Goal: Task Accomplishment & Management: Complete application form

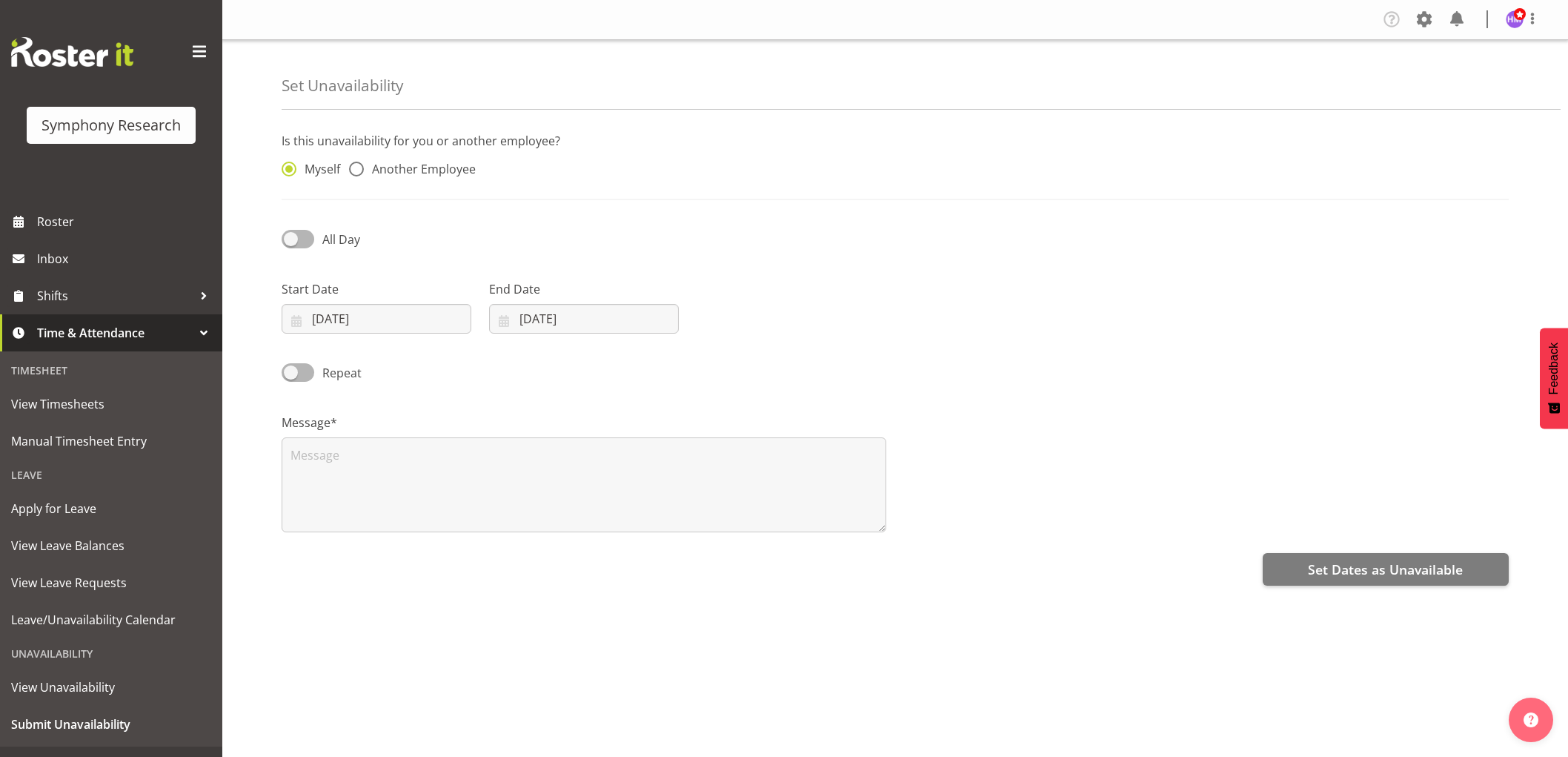
select select "9"
select select "2025"
click at [336, 327] on input "07/10/2025" at bounding box center [376, 318] width 189 height 29
click at [368, 499] on span "14" at bounding box center [370, 495] width 12 height 14
type input "14/10/2025"
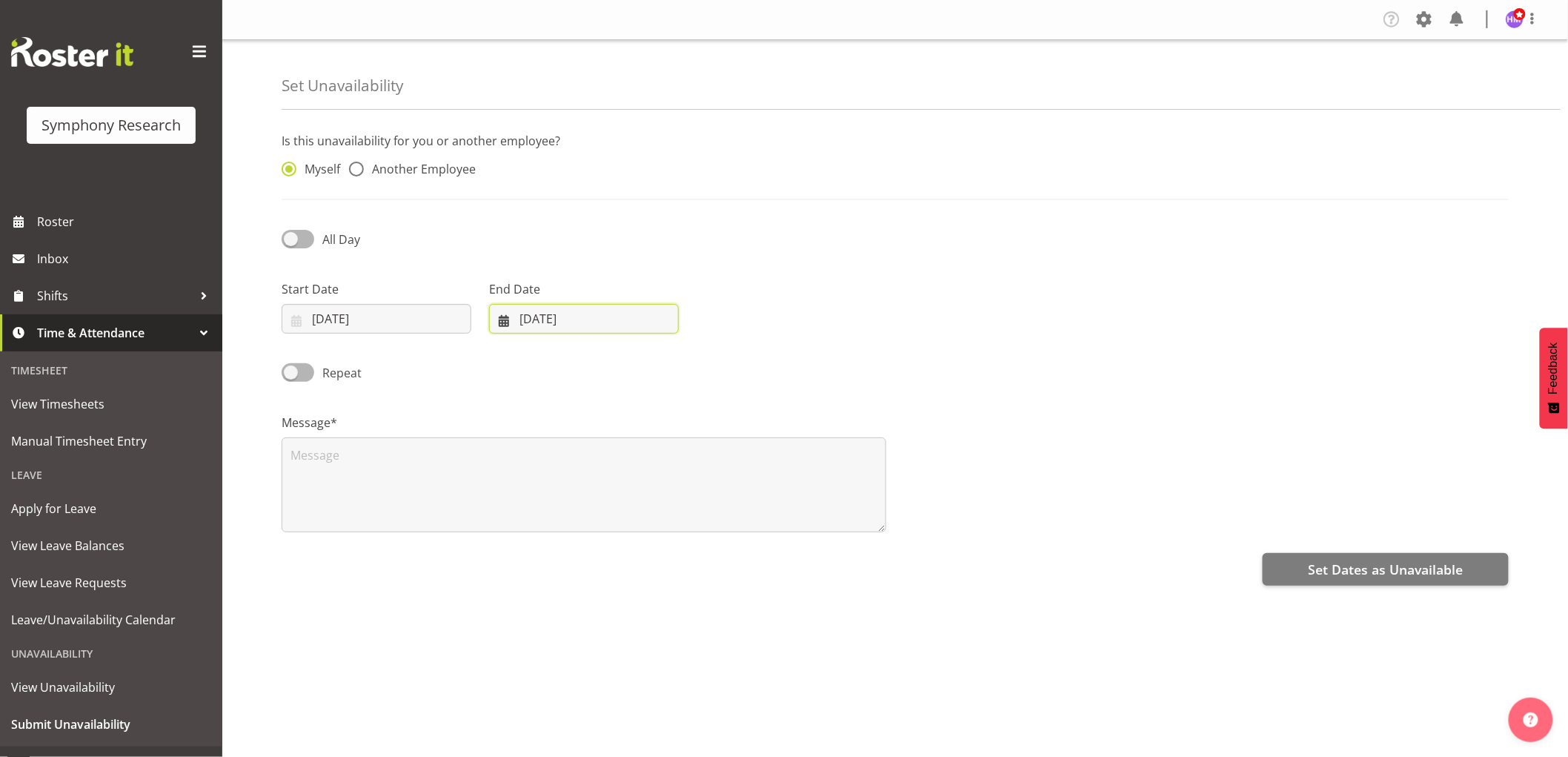
click at [546, 322] on input "[DATE]" at bounding box center [584, 318] width 189 height 29
drag, startPoint x: 576, startPoint y: 495, endPoint x: 499, endPoint y: 410, distance: 114.7
click at [576, 494] on span "14" at bounding box center [578, 495] width 12 height 14
type input "14/10/2025"
drag, startPoint x: 312, startPoint y: 242, endPoint x: 364, endPoint y: 261, distance: 55.4
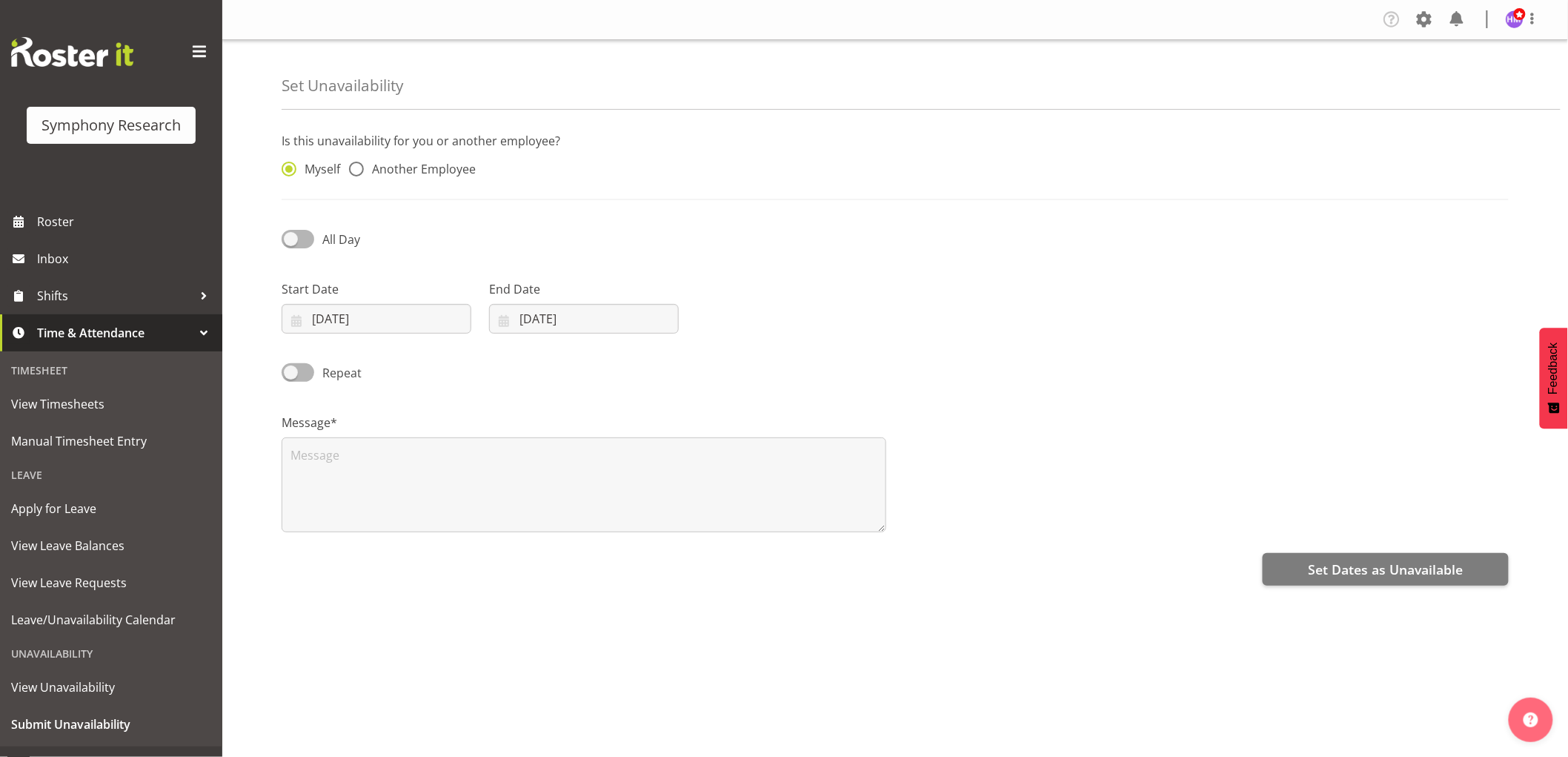
click at [312, 241] on span at bounding box center [297, 239] width 32 height 19
click at [291, 241] on input "All Day" at bounding box center [286, 239] width 9 height 9
checkbox input "true"
select select "13"
select select "24"
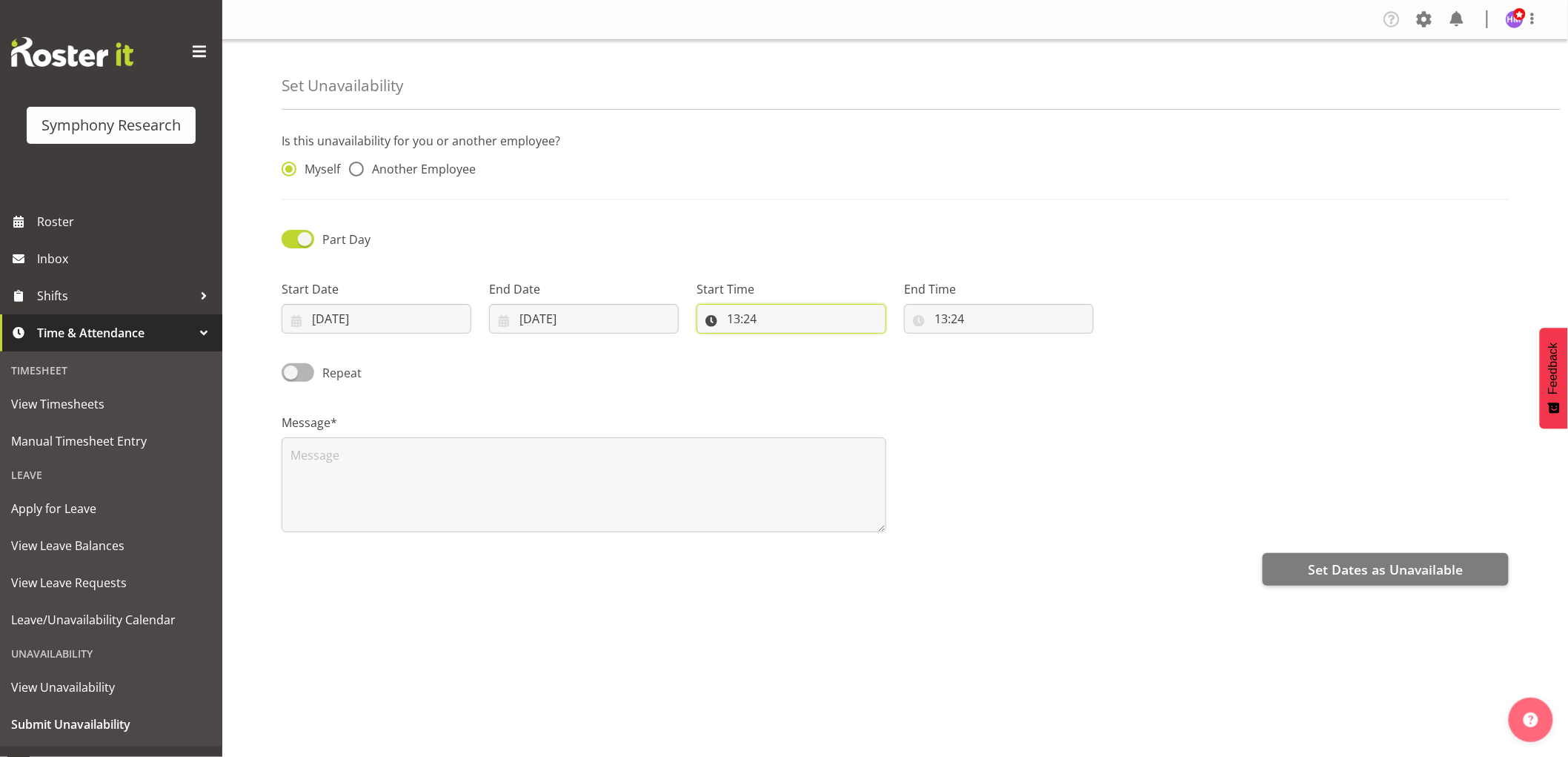
drag, startPoint x: 779, startPoint y: 321, endPoint x: 790, endPoint y: 351, distance: 32.0
click at [779, 321] on input "13:24" at bounding box center [791, 318] width 189 height 29
drag, startPoint x: 802, startPoint y: 362, endPoint x: 846, endPoint y: 373, distance: 45.4
click at [802, 362] on select "00 01 02 03 04 05 06 07 08 09 10 11 12 13 14 15 16 17 18 19 20 21 22 23" at bounding box center [797, 356] width 33 height 29
select select "17"
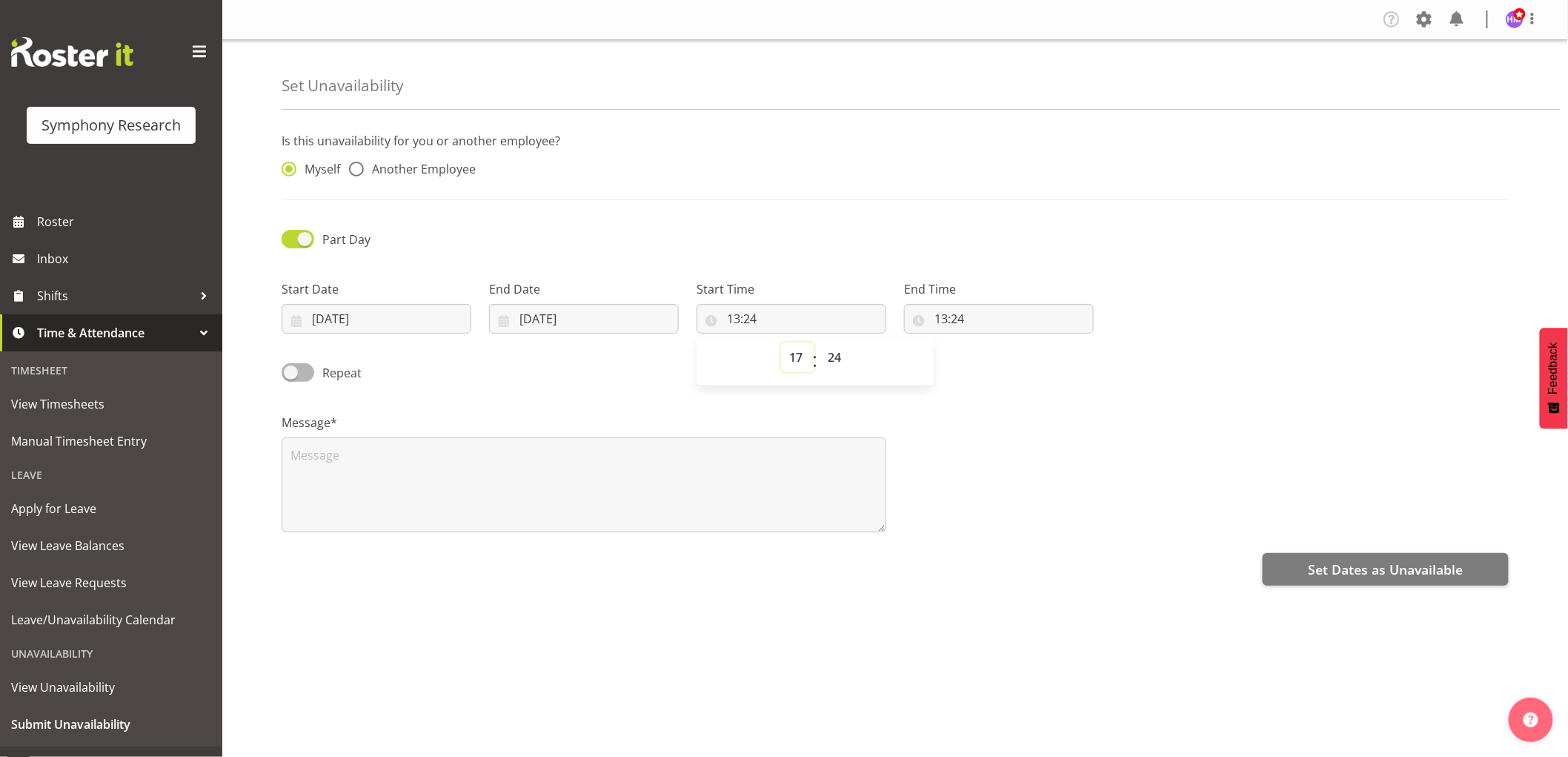
click at [781, 342] on select "00 01 02 03 04 05 06 07 08 09 10 11 12 13 14 15 16 17 18 19 20 21 22 23" at bounding box center [797, 356] width 33 height 29
type input "17:24"
drag, startPoint x: 841, startPoint y: 359, endPoint x: 841, endPoint y: 370, distance: 11.0
click at [841, 359] on select "00 01 02 03 04 05 06 07 08 09 10 11 12 13 14 15 16 17 18 19 20 21 22 23 24 25 2…" at bounding box center [836, 356] width 33 height 29
select select "1"
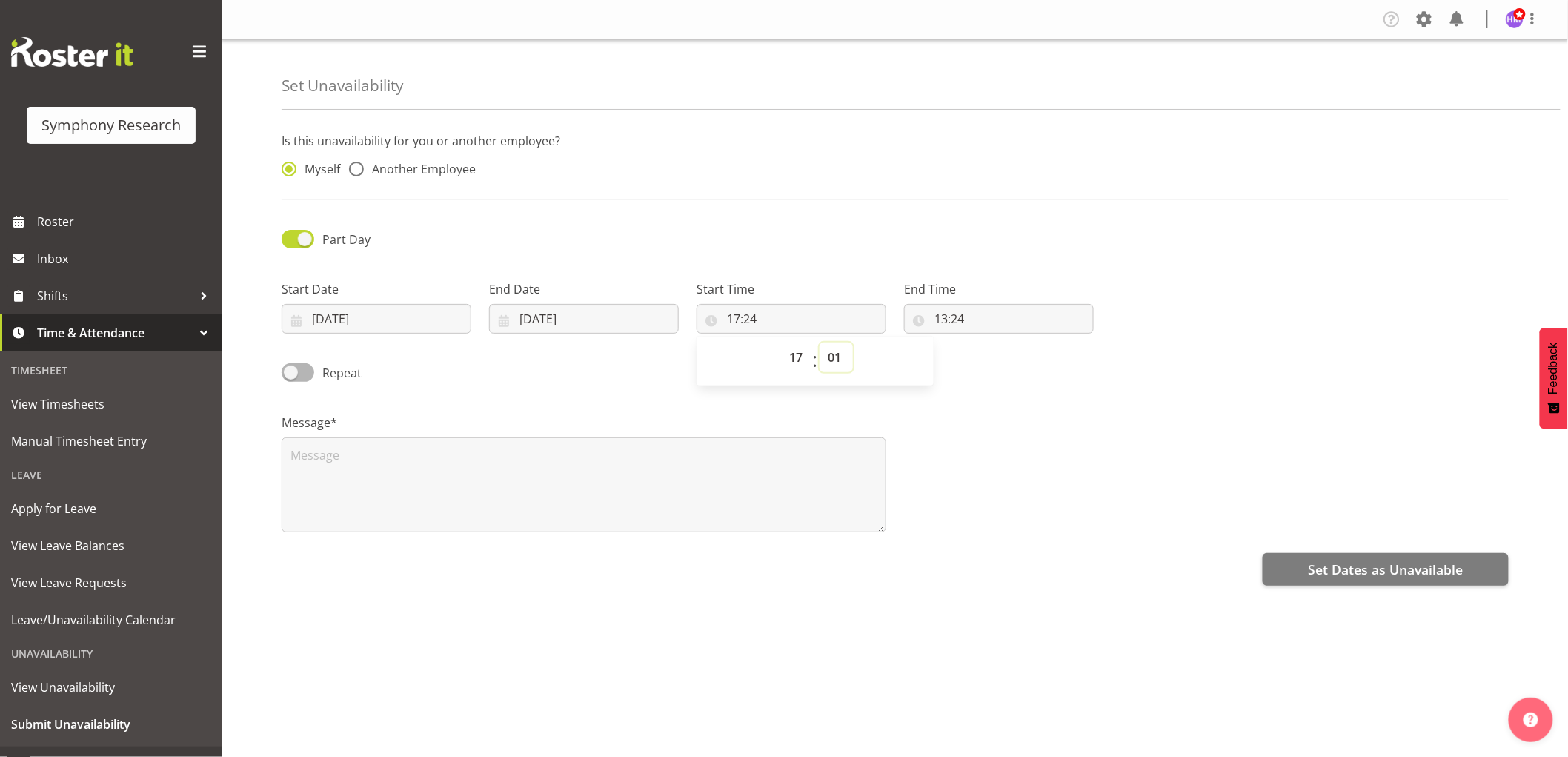
click at [820, 342] on select "00 01 02 03 04 05 06 07 08 09 10 11 12 13 14 15 16 17 18 19 20 21 22 23 24 25 2…" at bounding box center [836, 356] width 33 height 29
type input "17:01"
click at [938, 323] on input "13:24" at bounding box center [999, 318] width 189 height 29
click at [1009, 359] on select "00 01 02 03 04 05 06 07 08 09 10 11 12 13 14 15 16 17 18 19 20 21 22 23" at bounding box center [1004, 356] width 33 height 29
select select "12"
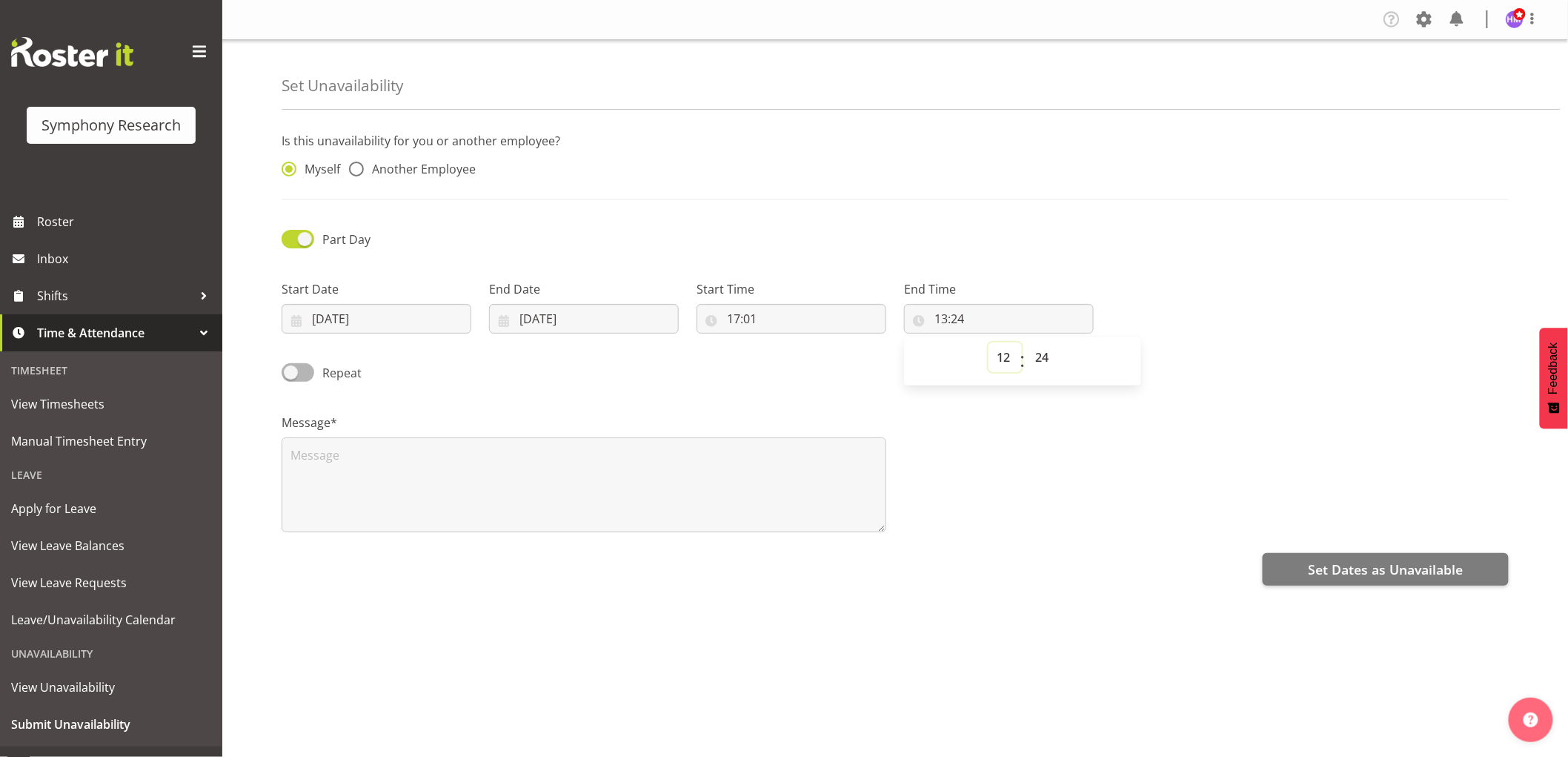
click at [988, 342] on select "00 01 02 03 04 05 06 07 08 09 10 11 12 13 14 15 16 17 18 19 20 21 22 23" at bounding box center [1004, 356] width 33 height 29
type input "12:24"
click at [1012, 359] on select "00 01 02 03 04 05 06 07 08 09 10 11 12 13 14 15 16 17 18 19 20 21 22 23" at bounding box center [1004, 356] width 33 height 29
select select "23"
click at [988, 342] on select "00 01 02 03 04 05 06 07 08 09 10 11 12 13 14 15 16 17 18 19 20 21 22 23" at bounding box center [1004, 356] width 33 height 29
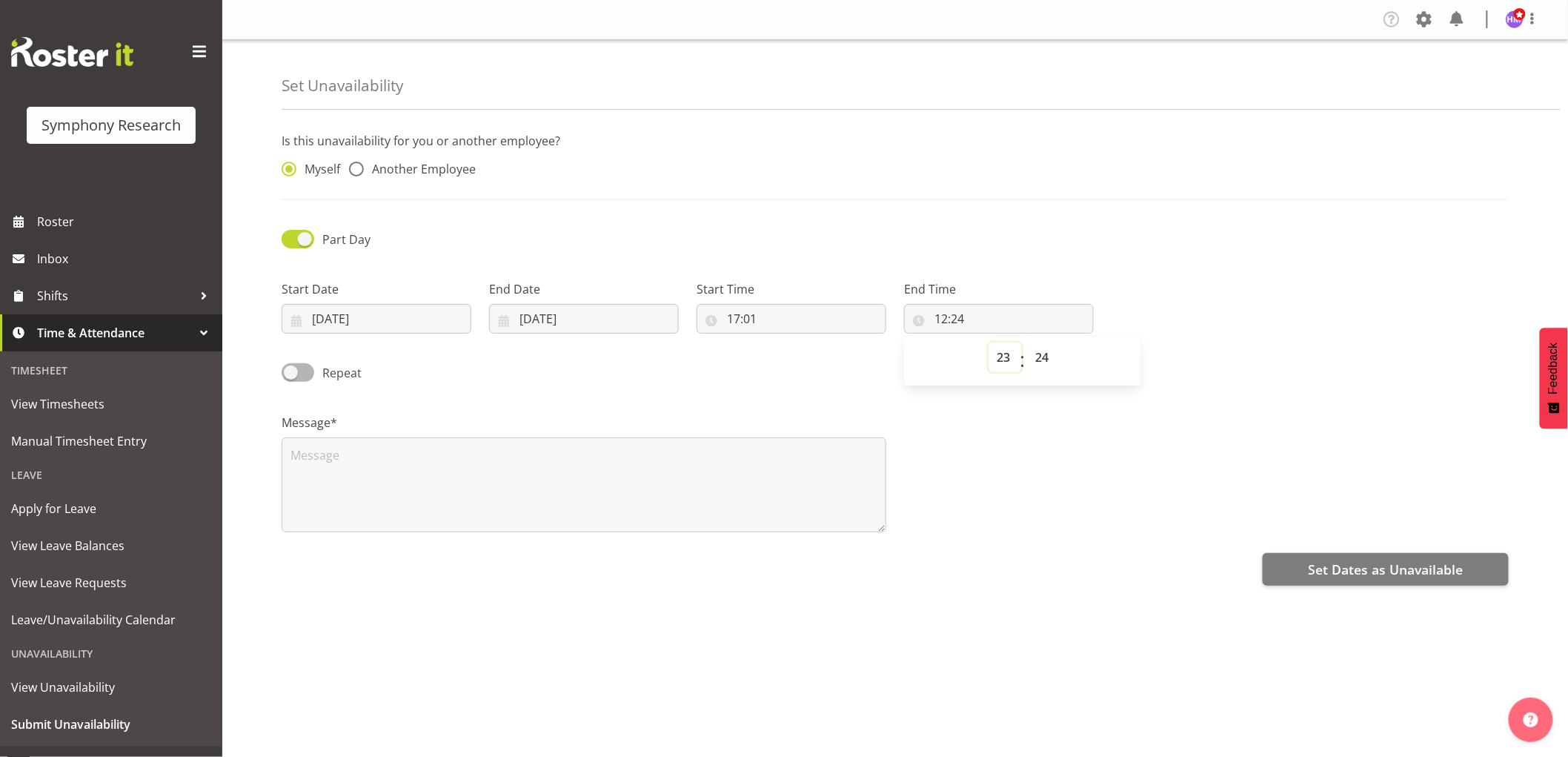
type input "23:24"
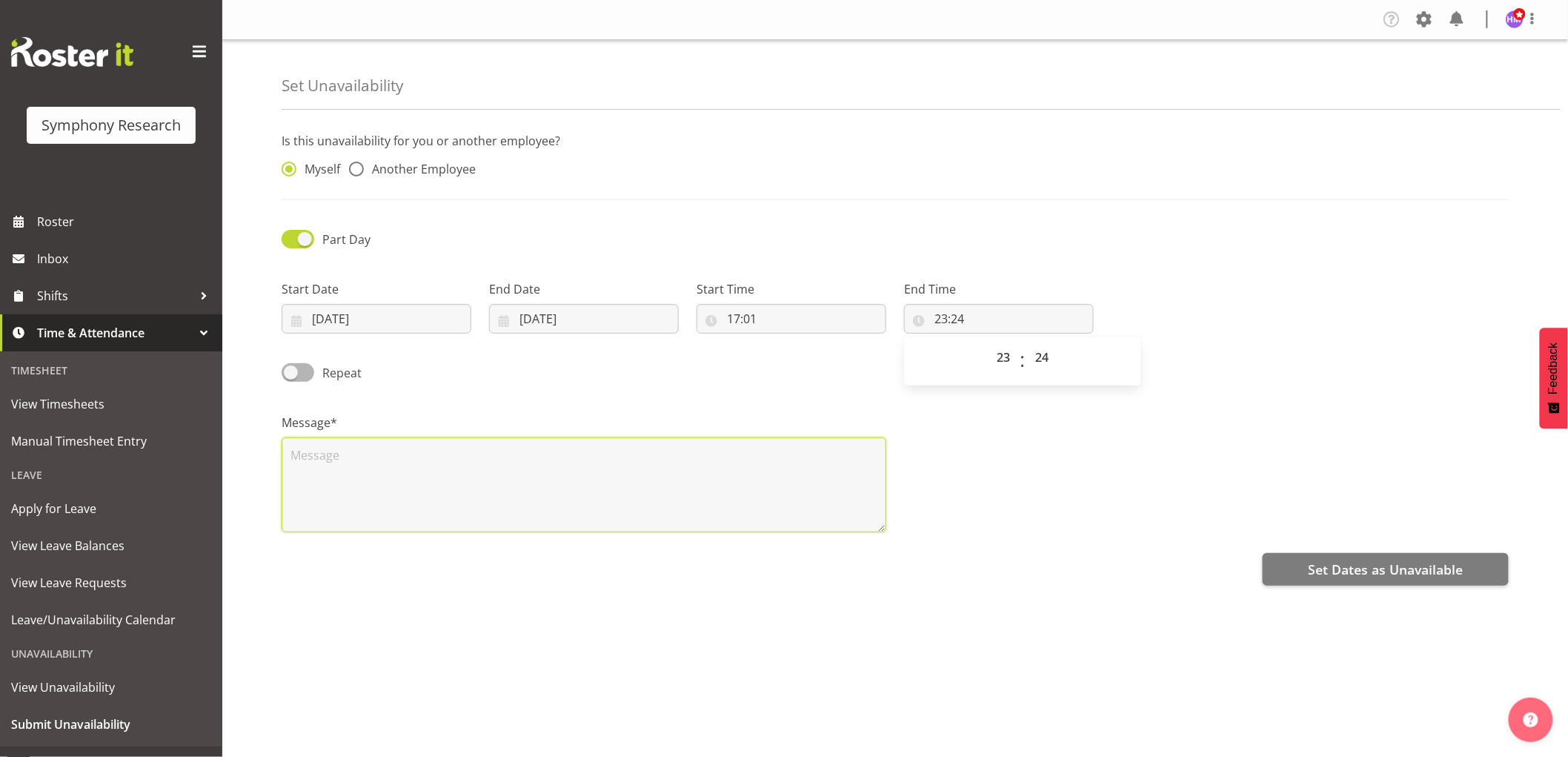
drag, startPoint x: 561, startPoint y: 485, endPoint x: 712, endPoint y: 494, distance: 151.3
click at [565, 481] on textarea at bounding box center [584, 485] width 604 height 95
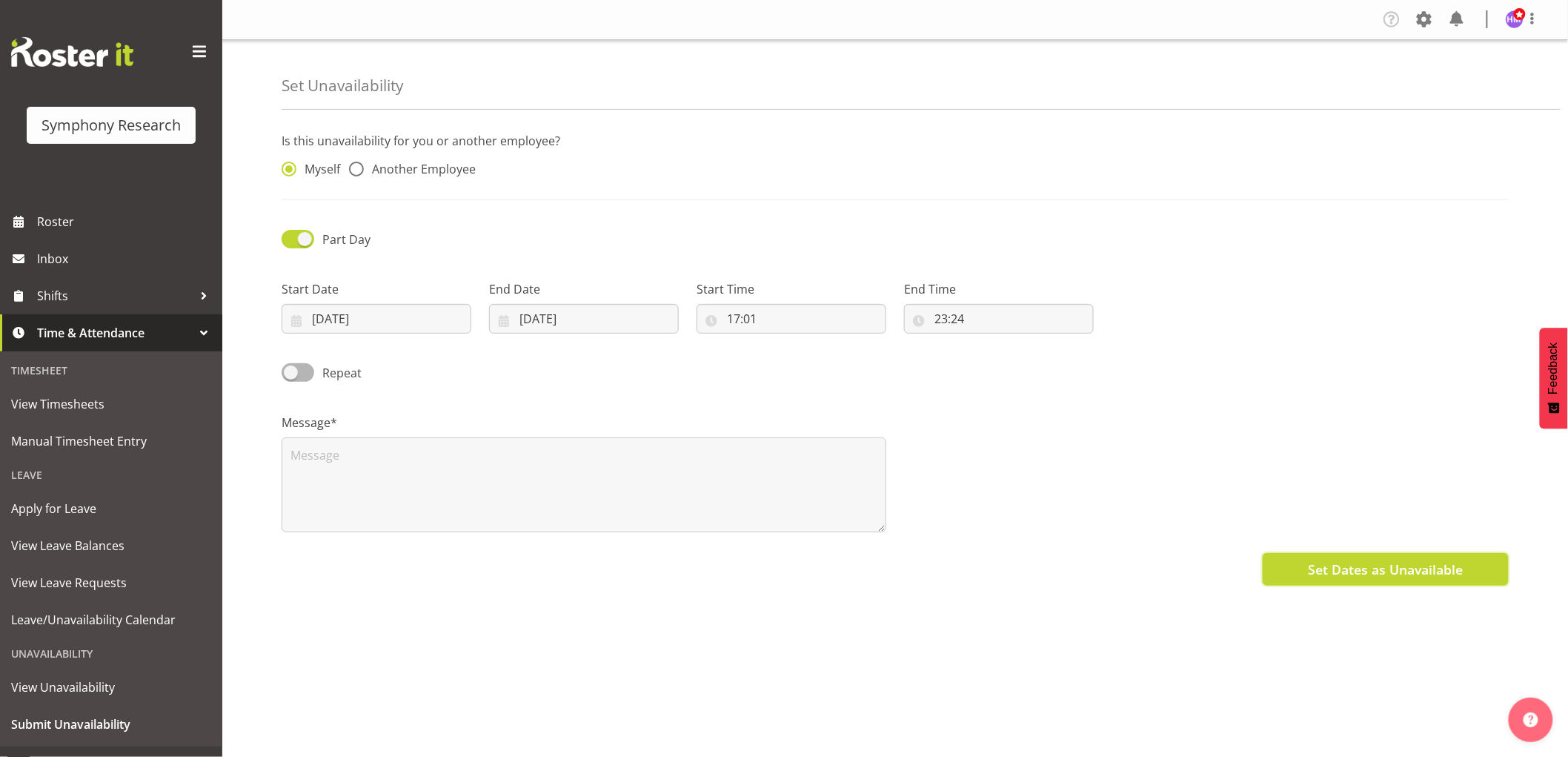
click at [1364, 559] on button "Set Dates as Unavailable" at bounding box center [1386, 569] width 246 height 32
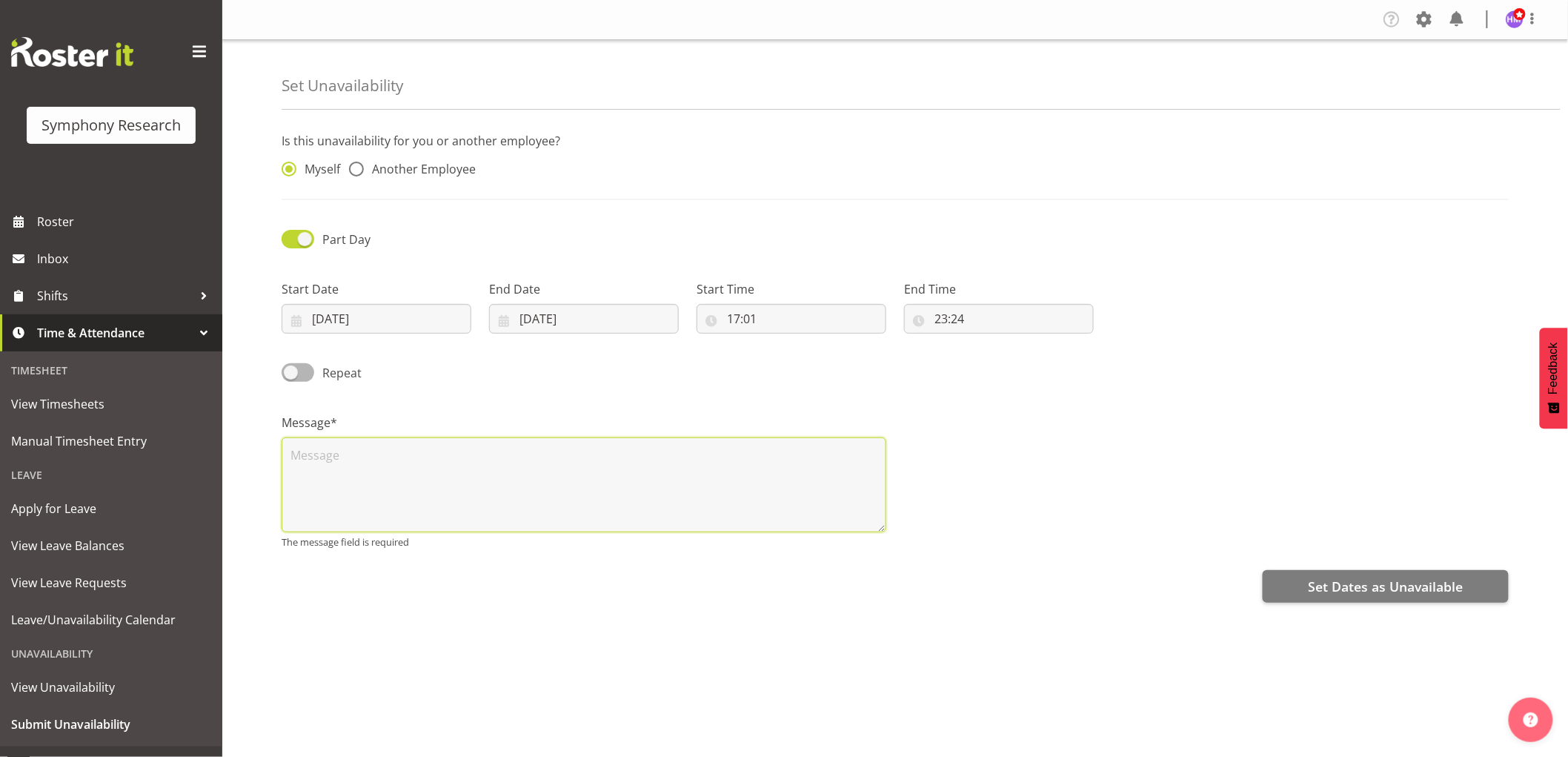
click at [745, 468] on textarea at bounding box center [584, 485] width 604 height 95
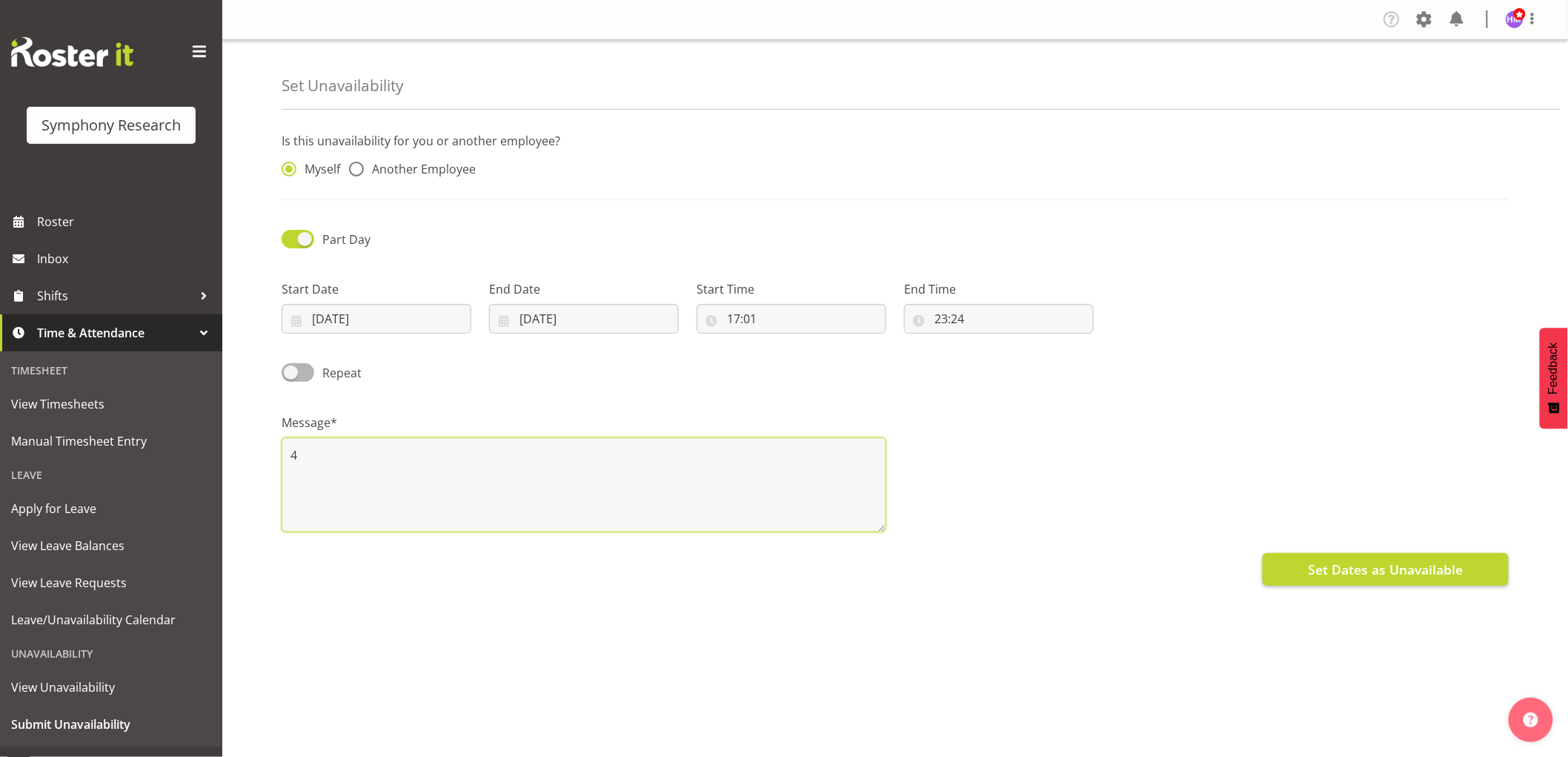
type textarea "4"
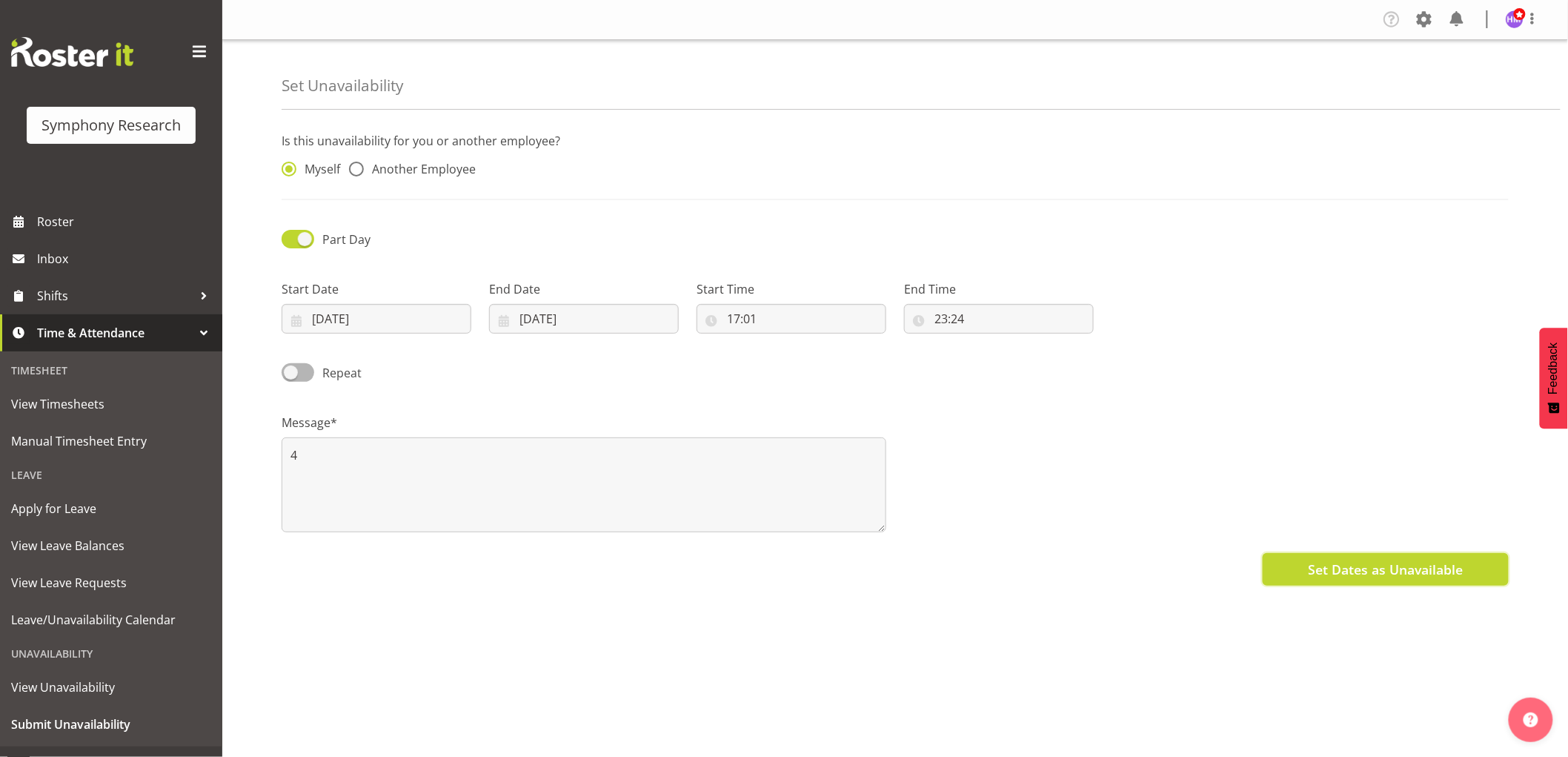
click at [1352, 561] on span "Set Dates as Unavailable" at bounding box center [1385, 569] width 154 height 19
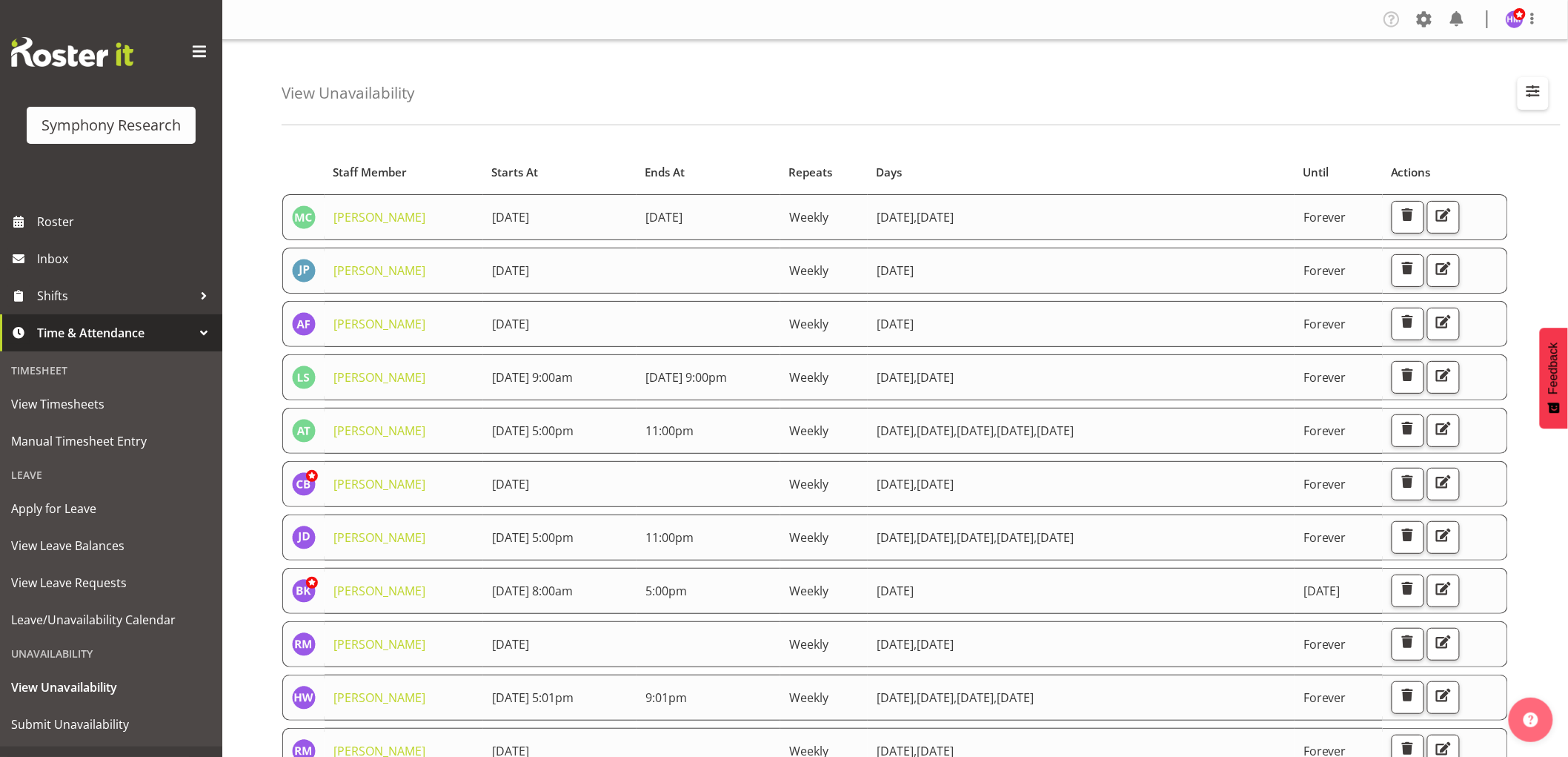
click at [1540, 102] on button "button" at bounding box center [1533, 93] width 31 height 32
click at [1403, 167] on input "text" at bounding box center [1438, 161] width 199 height 29
type input "j"
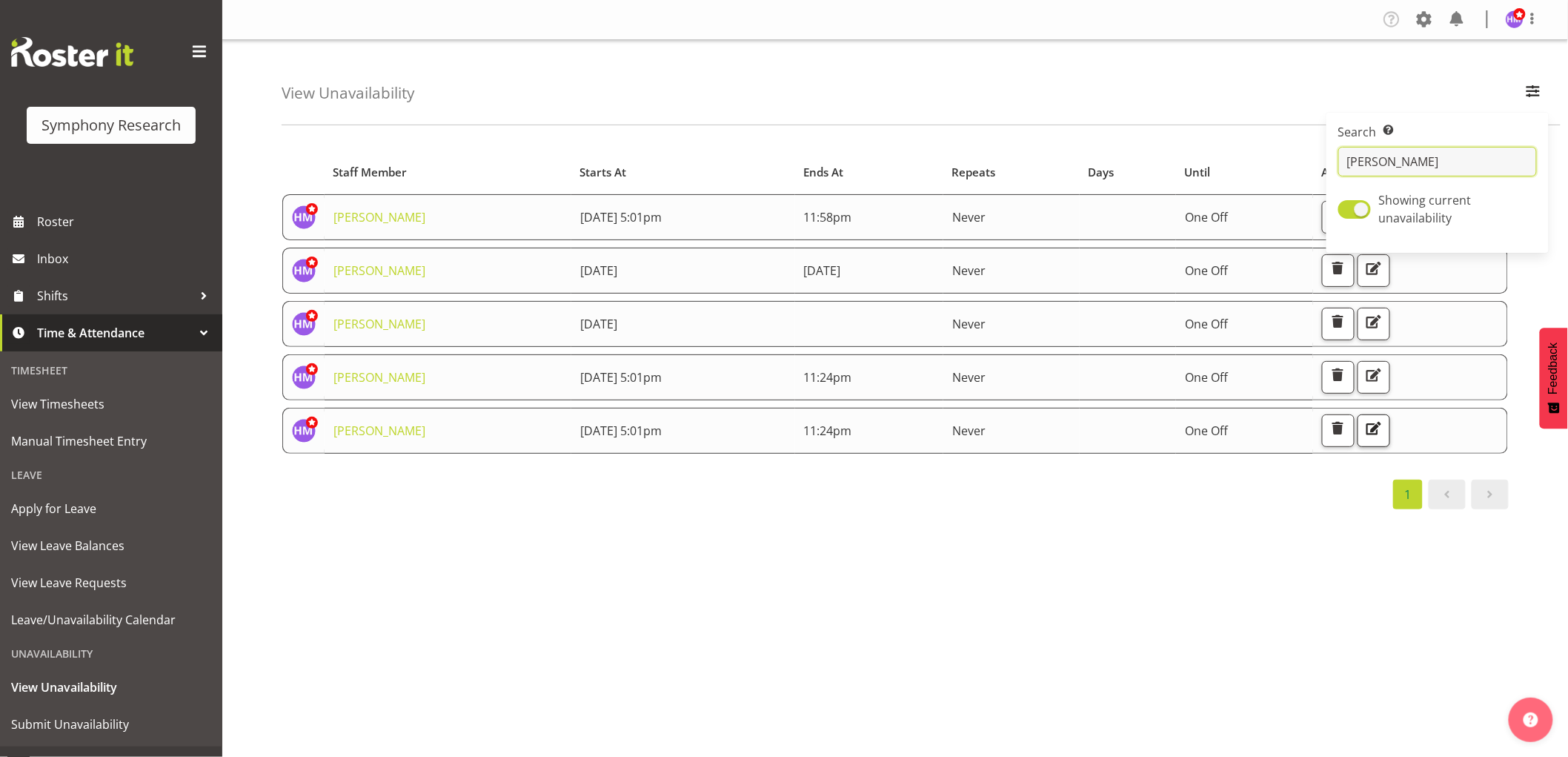
type input "hites"
click at [1383, 427] on span "button" at bounding box center [1373, 428] width 19 height 19
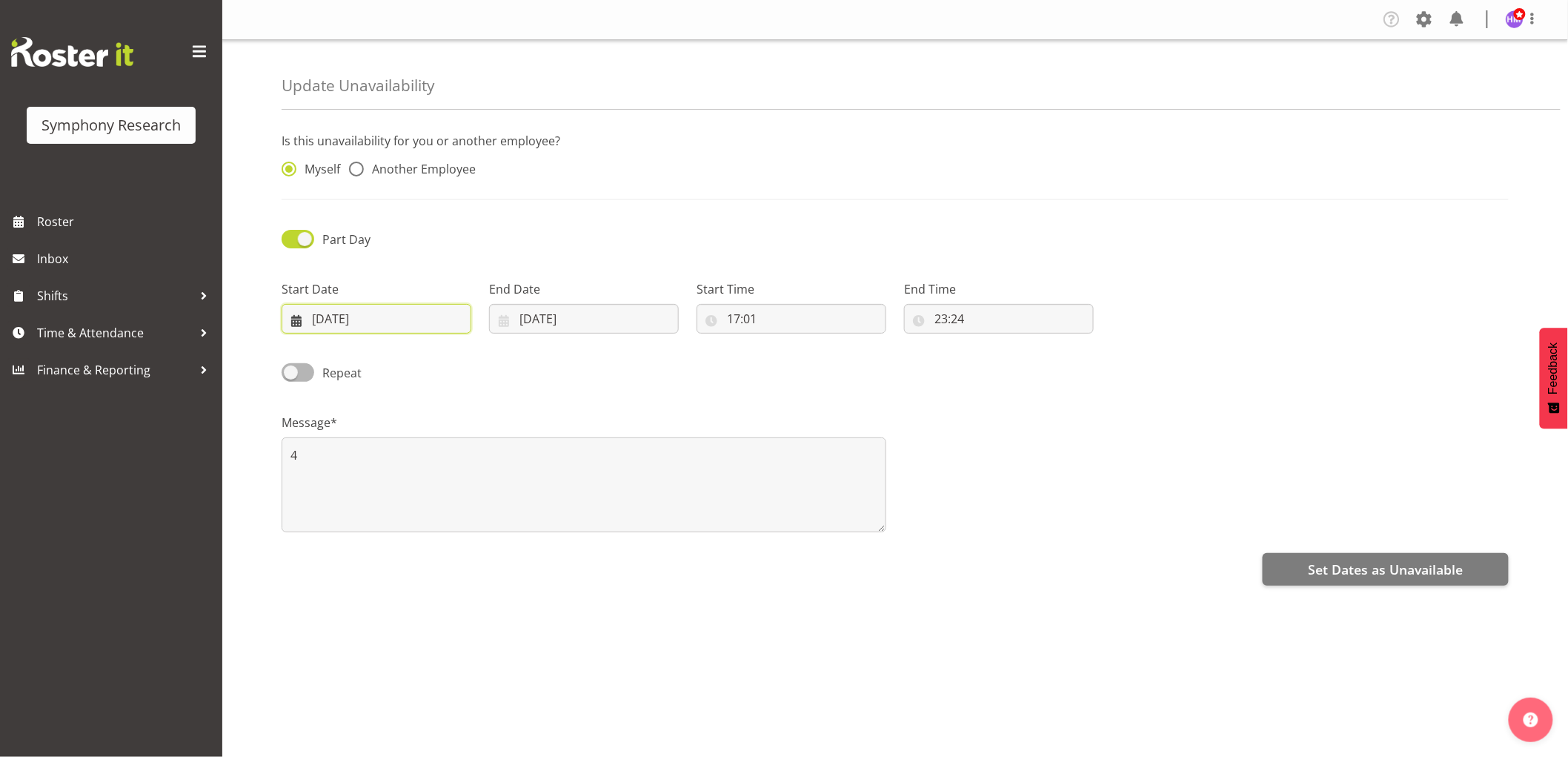
click at [324, 332] on input "[DATE]" at bounding box center [376, 318] width 189 height 29
click at [404, 491] on span "15" at bounding box center [400, 495] width 12 height 14
type input "15/10/2025"
click at [536, 323] on input "14/10/2025" at bounding box center [584, 318] width 189 height 29
click at [609, 497] on span "15" at bounding box center [607, 495] width 12 height 14
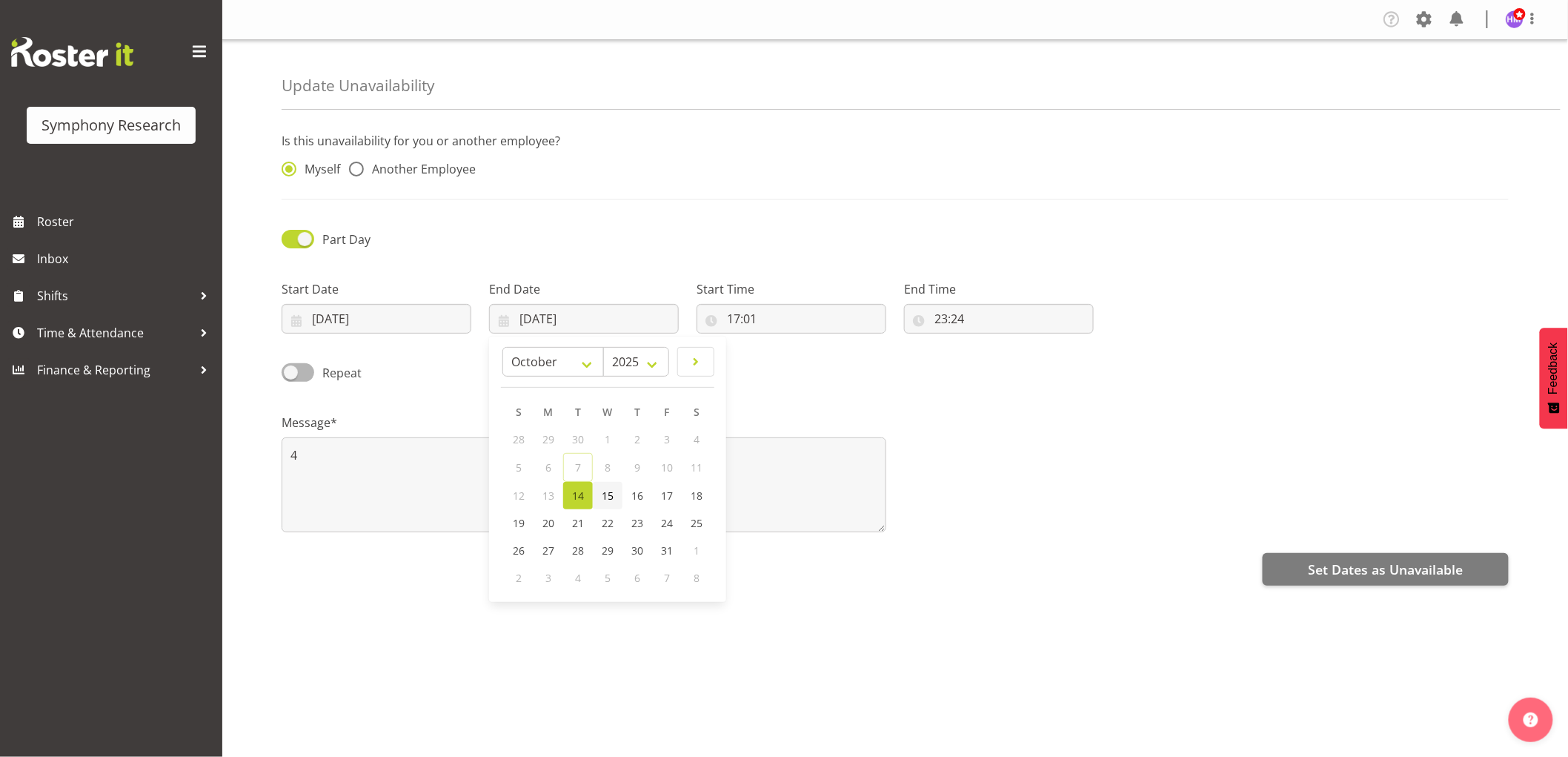
type input "15/10/2025"
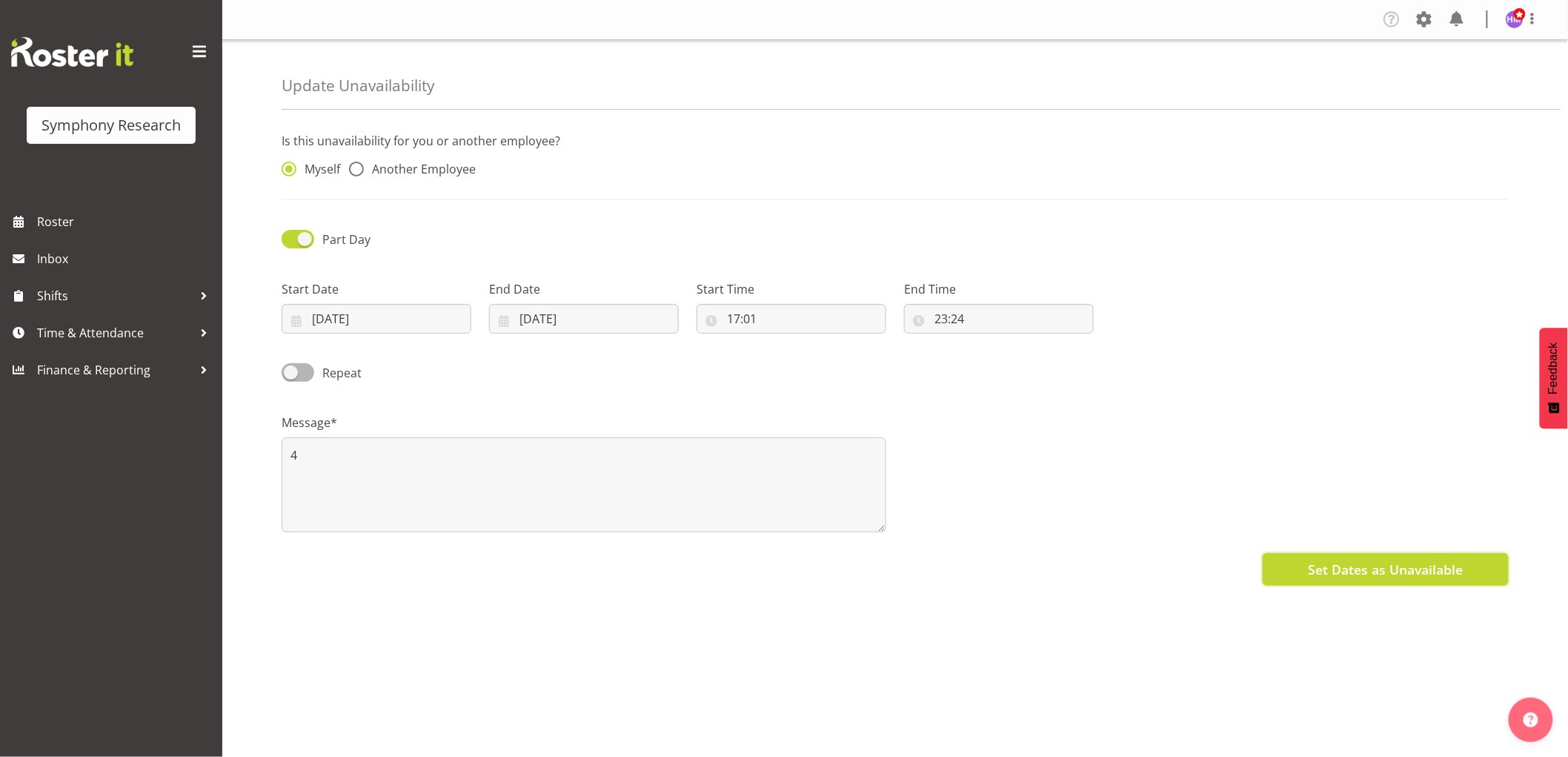
click at [1397, 573] on span "Set Dates as Unavailable" at bounding box center [1385, 569] width 154 height 19
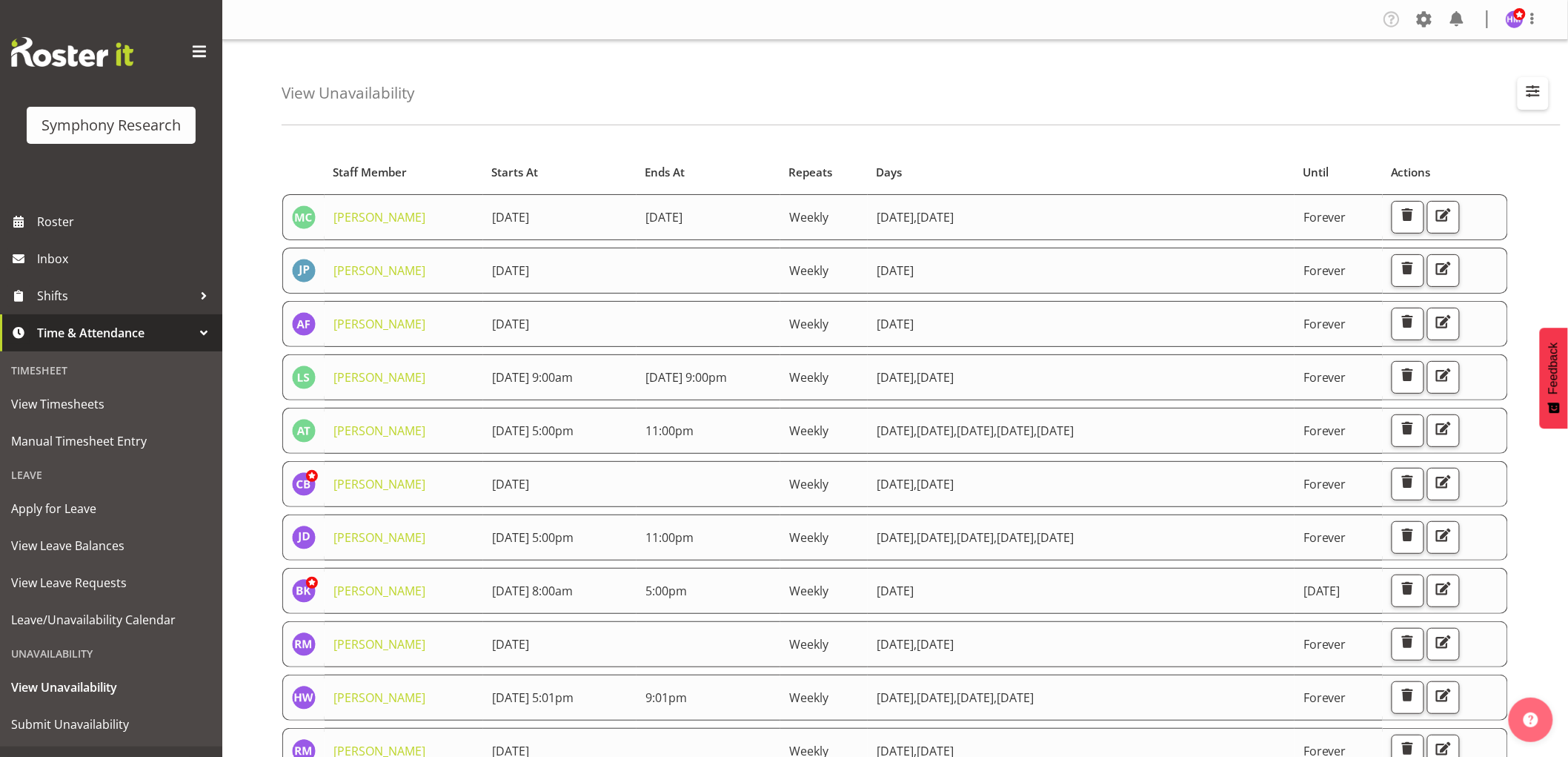
click at [1530, 95] on span "button" at bounding box center [1533, 91] width 19 height 19
click at [1410, 153] on input "text" at bounding box center [1438, 161] width 199 height 29
click at [90, 727] on span "Submit Unavailability" at bounding box center [111, 723] width 200 height 22
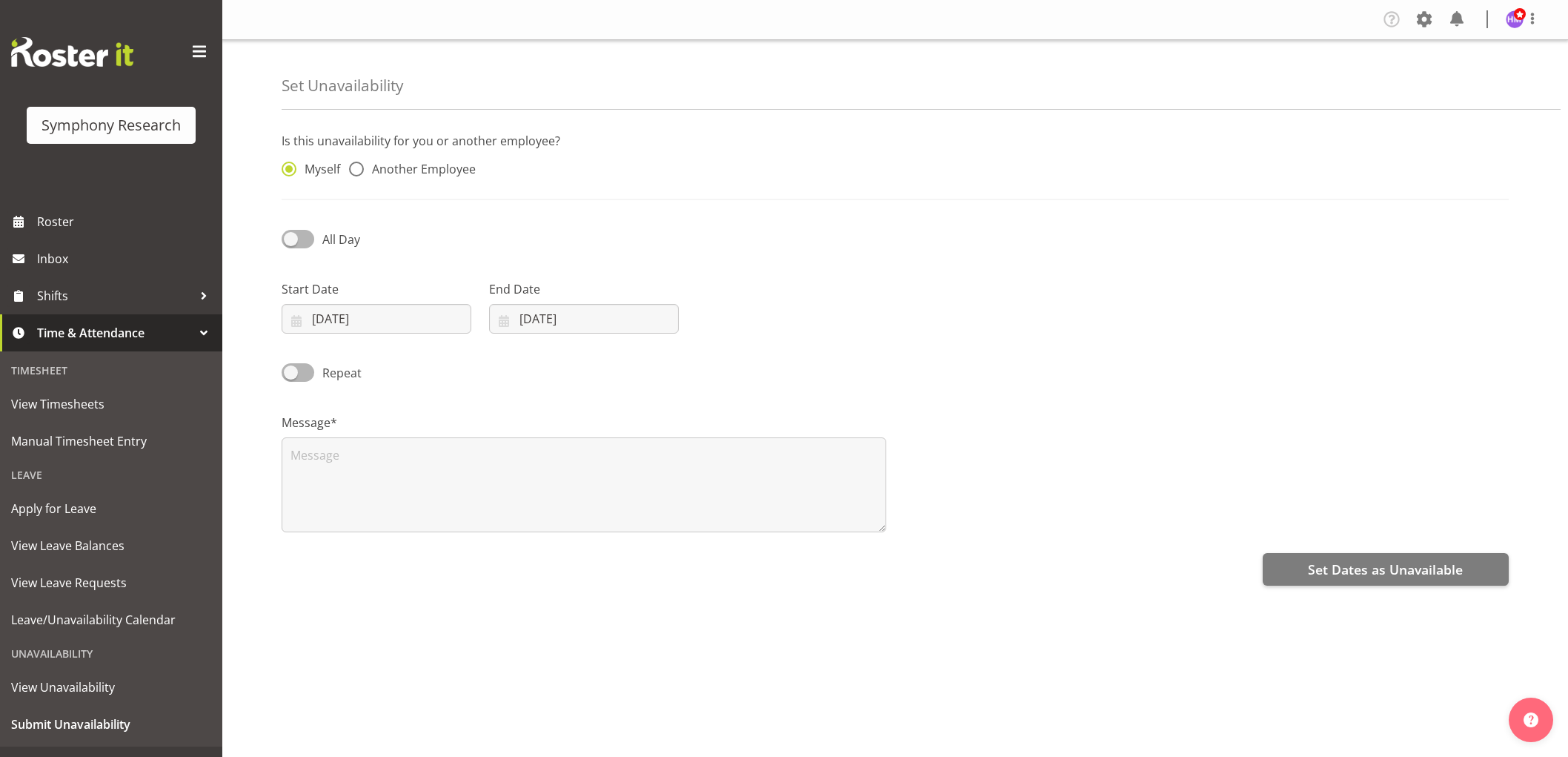
select select "9"
select select "2025"
click at [393, 324] on input "[DATE]" at bounding box center [376, 318] width 189 height 29
click at [438, 505] on link "16" at bounding box center [429, 495] width 29 height 27
type input "[DATE]"
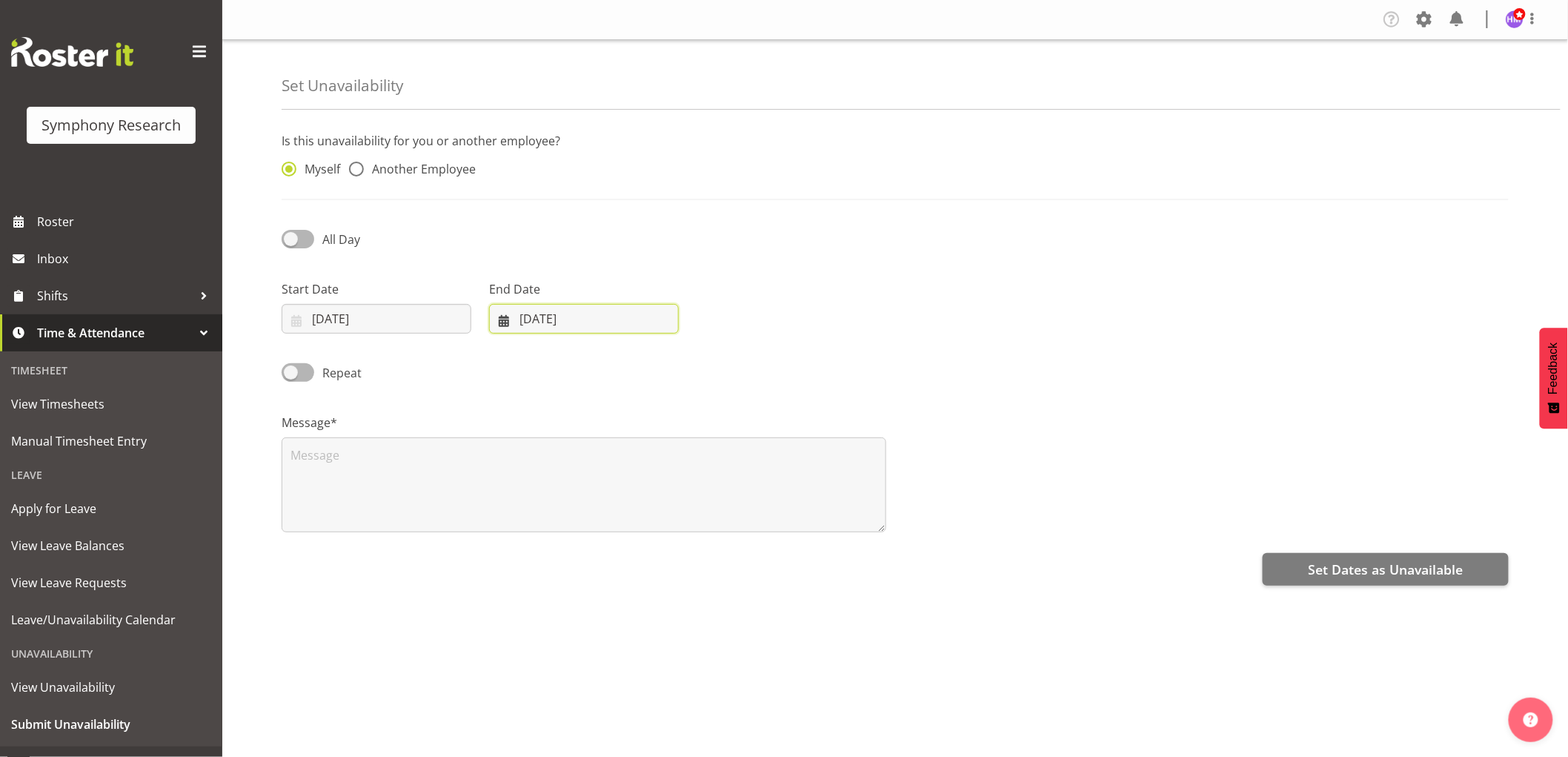
click at [553, 318] on input "[DATE]" at bounding box center [584, 318] width 189 height 29
click at [639, 491] on span "16" at bounding box center [637, 495] width 12 height 14
type input "[DATE]"
drag, startPoint x: 307, startPoint y: 247, endPoint x: 319, endPoint y: 249, distance: 12.2
click at [308, 247] on span at bounding box center [297, 239] width 32 height 19
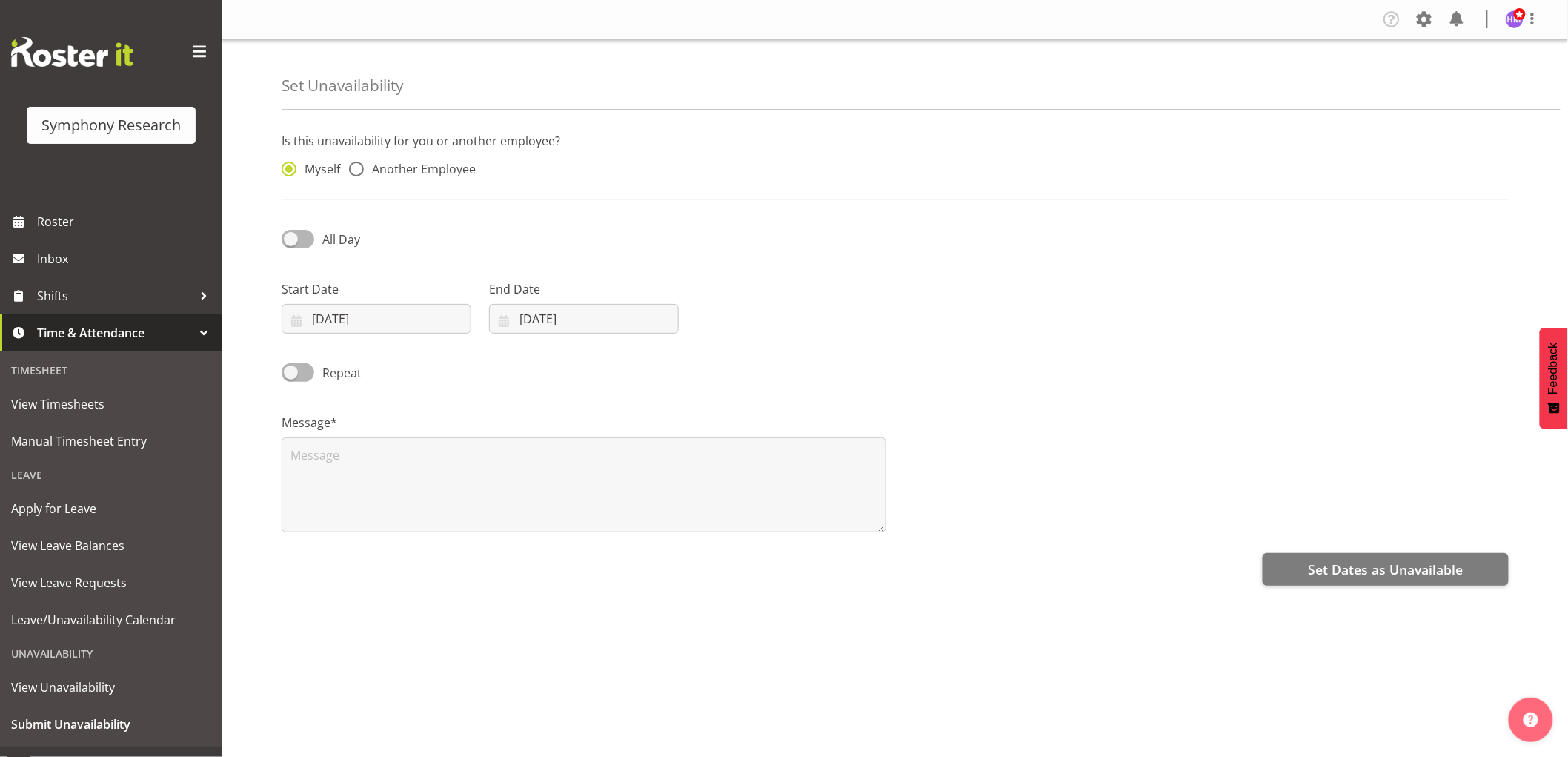
click at [291, 243] on input "All Day" at bounding box center [286, 239] width 9 height 9
checkbox input "true"
select select "14"
select select "15"
drag, startPoint x: 740, startPoint y: 324, endPoint x: 787, endPoint y: 358, distance: 58.0
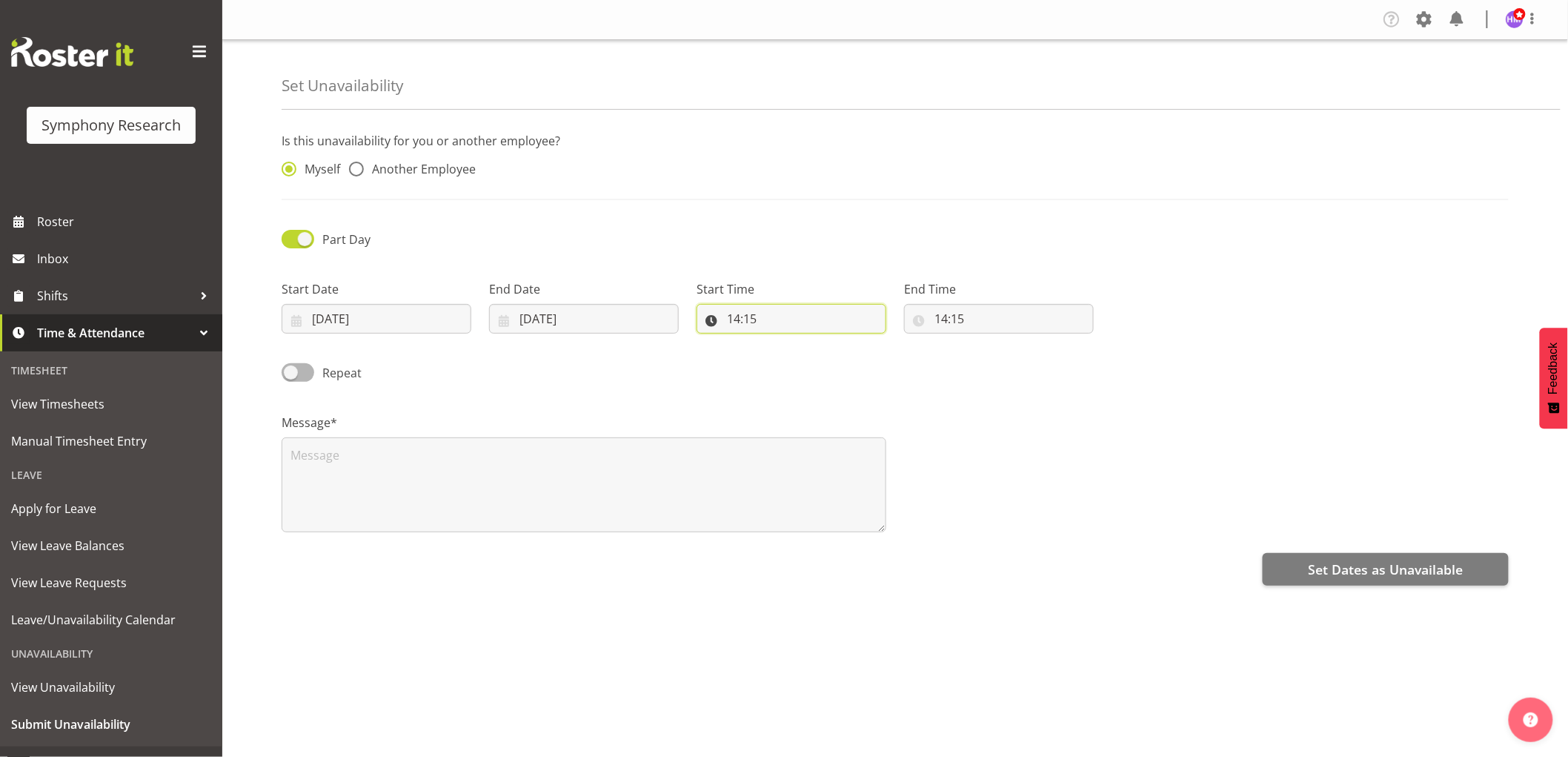
click at [742, 324] on input "14:15" at bounding box center [791, 318] width 189 height 29
drag, startPoint x: 802, startPoint y: 367, endPoint x: 816, endPoint y: 358, distance: 16.6
click at [803, 366] on select "00 01 02 03 04 05 06 07 08 09 10 11 12 13 14 15 16 17 18 19 20 21 22 23" at bounding box center [797, 356] width 33 height 29
select select "17"
click at [781, 342] on select "00 01 02 03 04 05 06 07 08 09 10 11 12 13 14 15 16 17 18 19 20 21 22 23" at bounding box center [797, 356] width 33 height 29
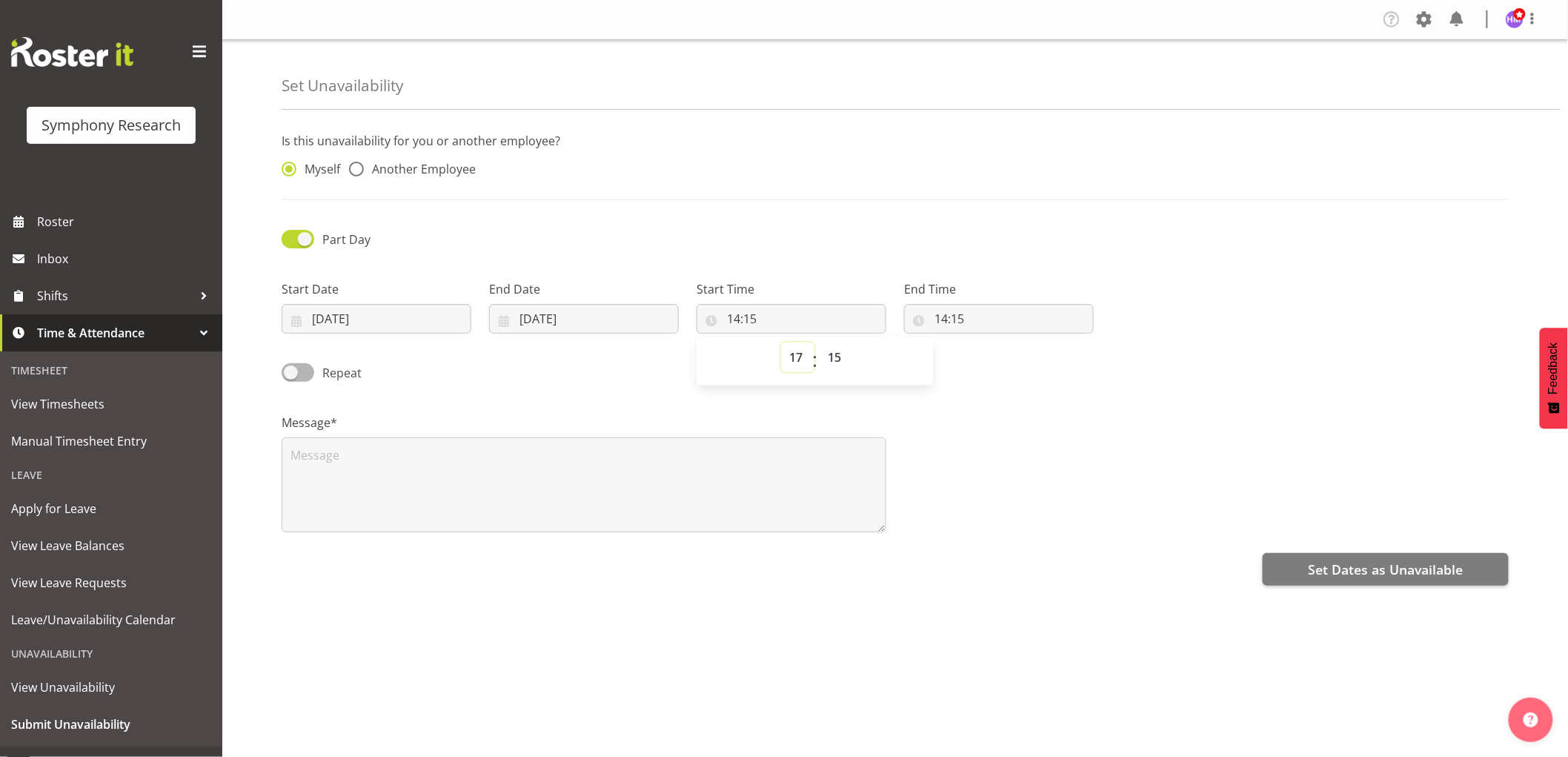
type input "17:15"
click at [836, 359] on select "00 01 02 03 04 05 06 07 08 09 10 11 12 13 14 15 16 17 18 19 20 21 22 23 24 25 2…" at bounding box center [836, 356] width 33 height 29
select select "1"
click at [820, 342] on select "00 01 02 03 04 05 06 07 08 09 10 11 12 13 14 15 16 17 18 19 20 21 22 23 24 25 2…" at bounding box center [836, 356] width 33 height 29
type input "17:01"
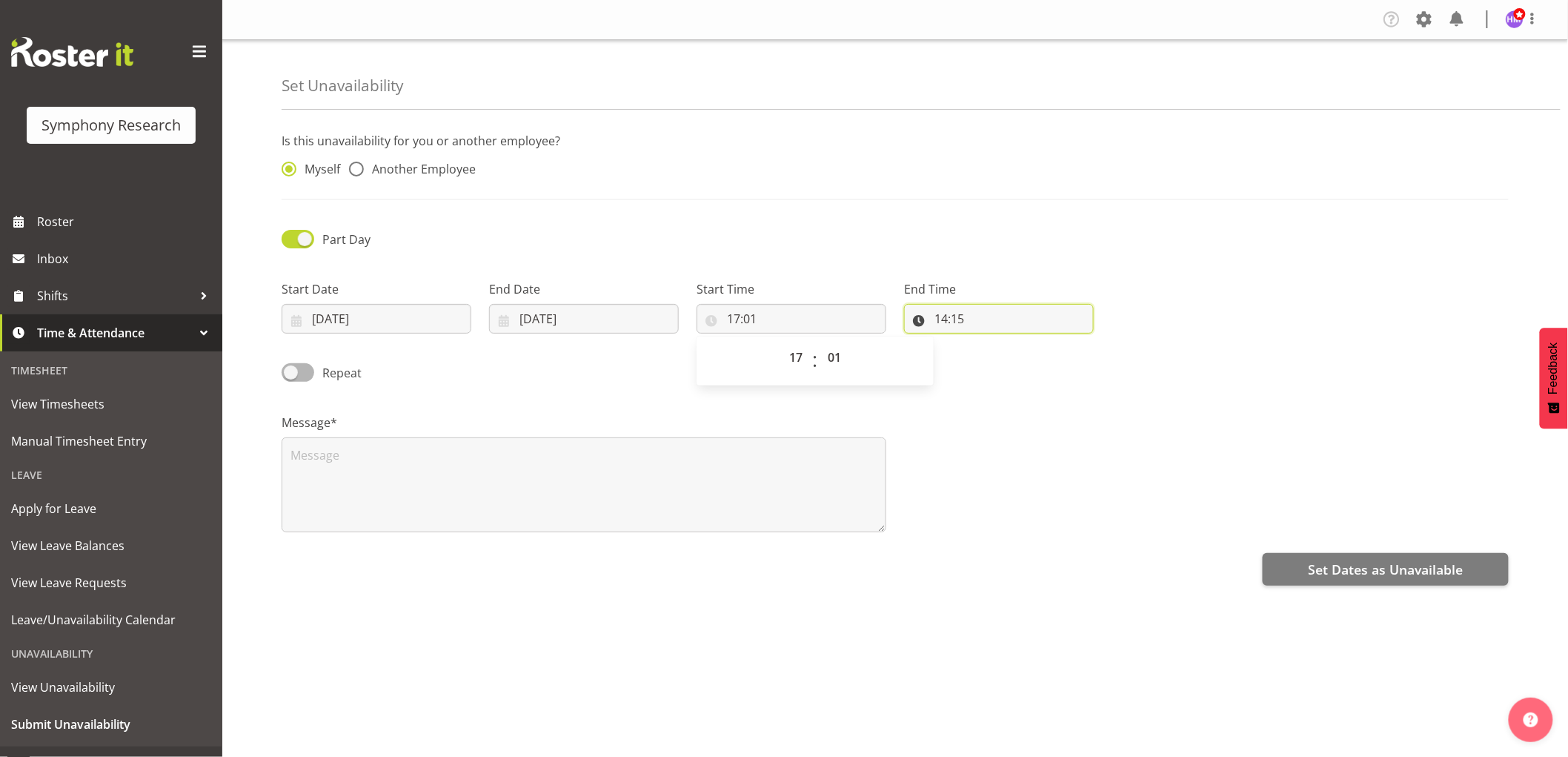
click at [949, 323] on input "14:15" at bounding box center [999, 318] width 189 height 29
click at [1006, 362] on select "00 01 02 03 04 05 06 07 08 09 10 11 12 13 14 15 16 17 18 19 20 21 22 23" at bounding box center [1004, 356] width 33 height 29
select select "23"
click at [988, 342] on select "00 01 02 03 04 05 06 07 08 09 10 11 12 13 14 15 16 17 18 19 20 21 22 23" at bounding box center [1004, 356] width 33 height 29
type input "23:15"
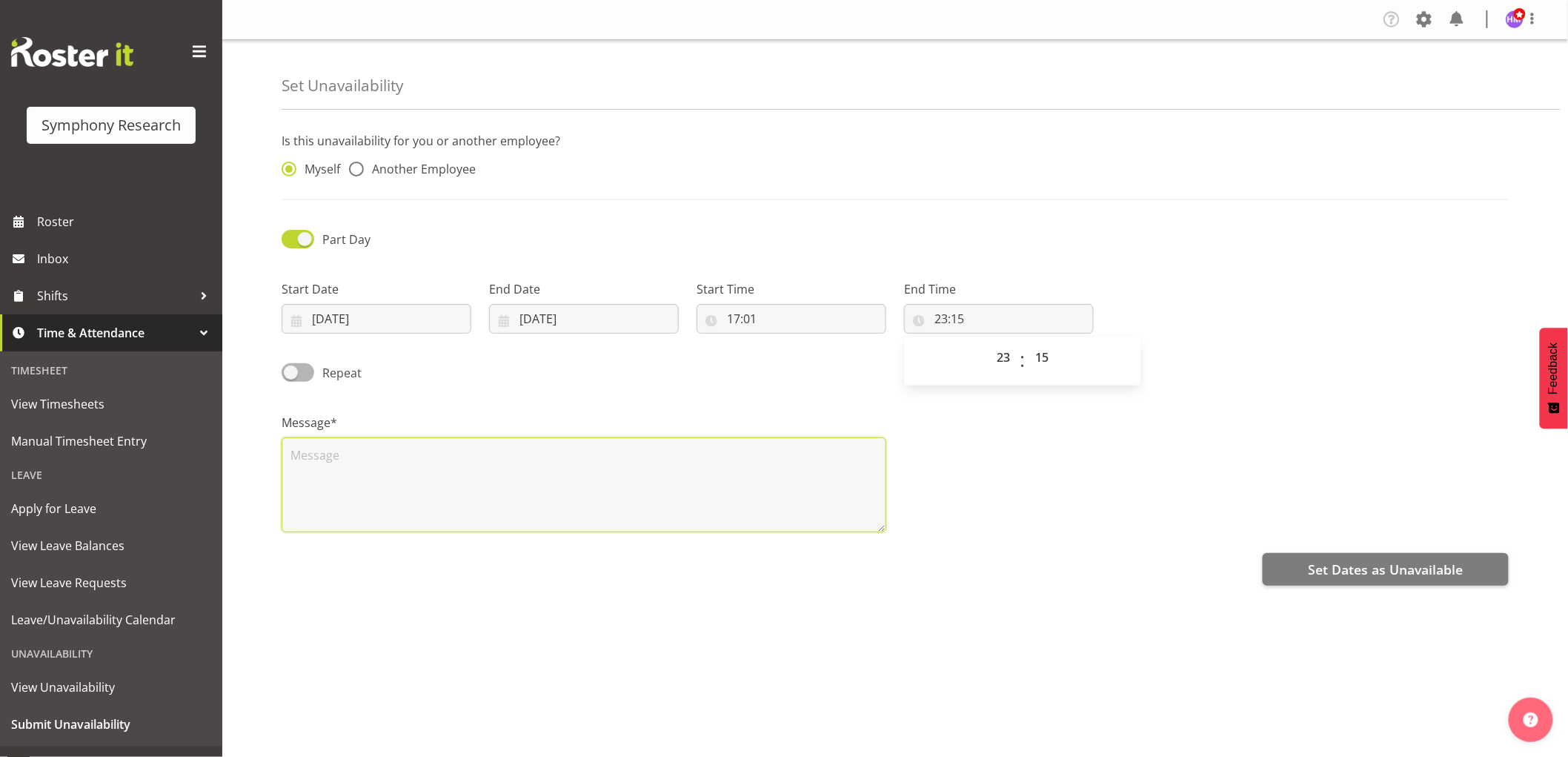
click at [757, 448] on textarea at bounding box center [584, 485] width 604 height 95
type textarea "s"
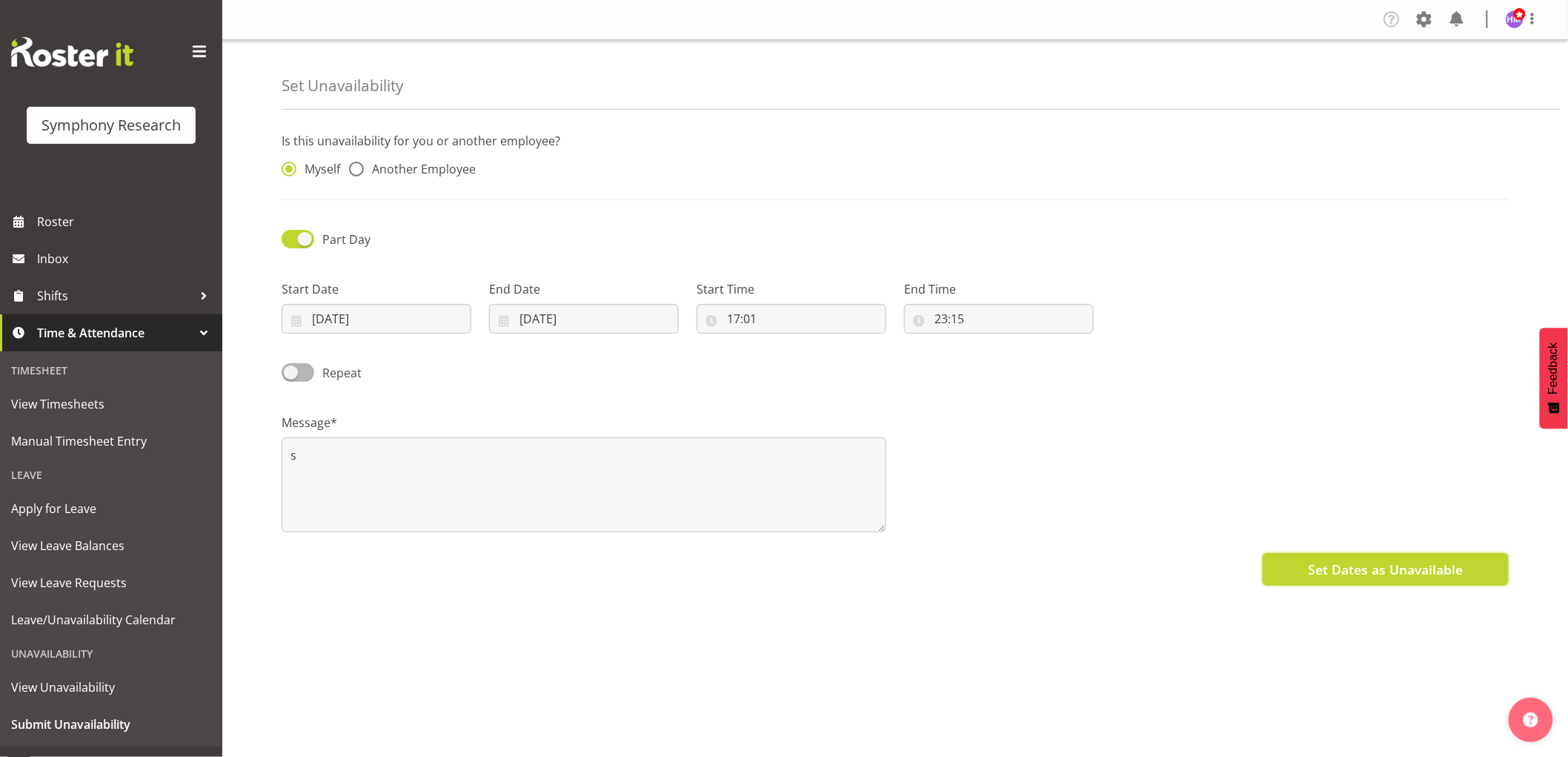
click at [1449, 581] on button "Set Dates as Unavailable" at bounding box center [1386, 569] width 246 height 32
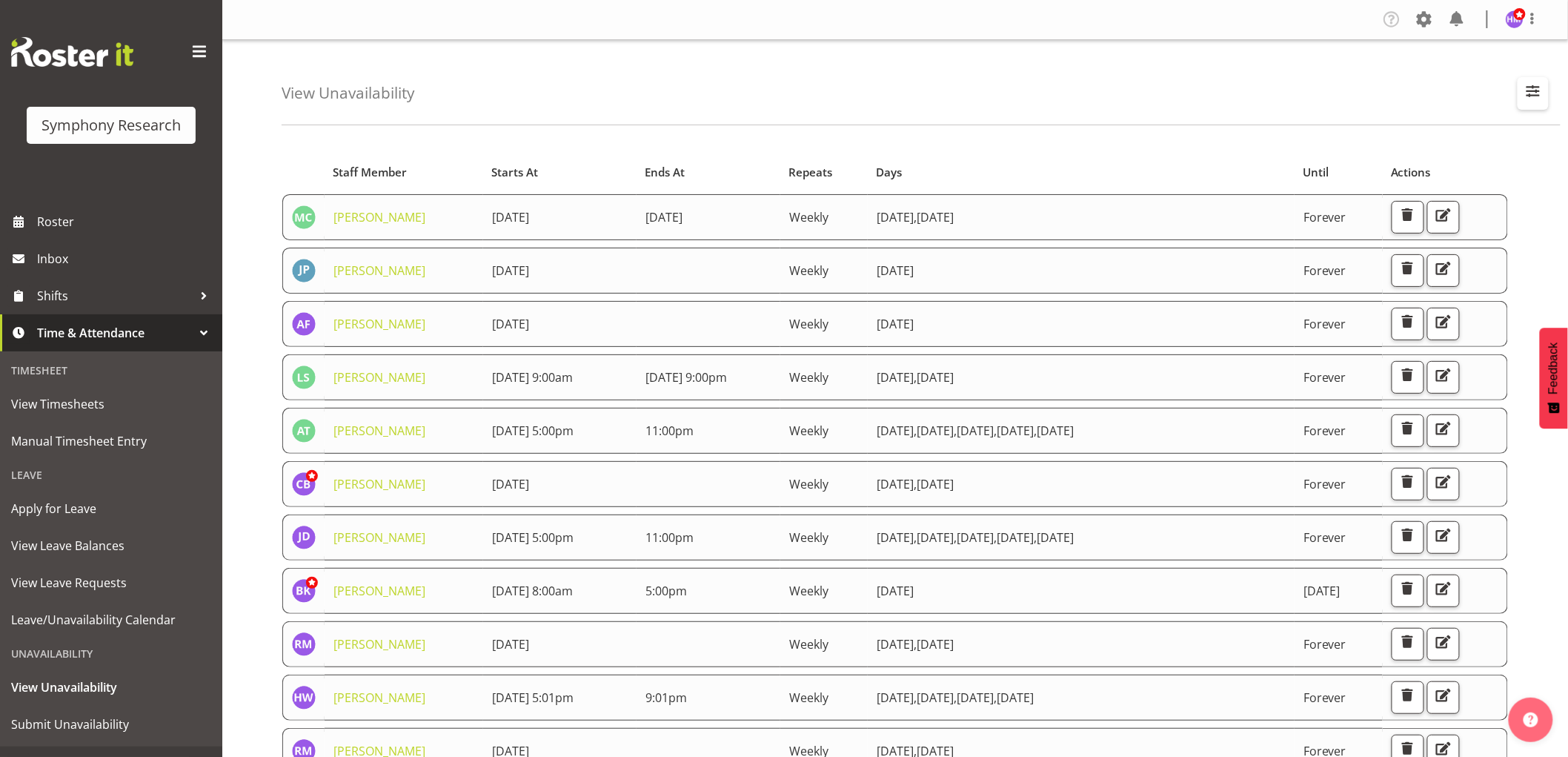
drag, startPoint x: 1518, startPoint y: 100, endPoint x: 1536, endPoint y: 92, distance: 19.7
click at [1523, 98] on button "button" at bounding box center [1533, 93] width 31 height 32
drag, startPoint x: 1442, startPoint y: 153, endPoint x: 1450, endPoint y: 161, distance: 11.3
click at [1442, 153] on input "text" at bounding box center [1438, 161] width 199 height 29
type input "hitesh"
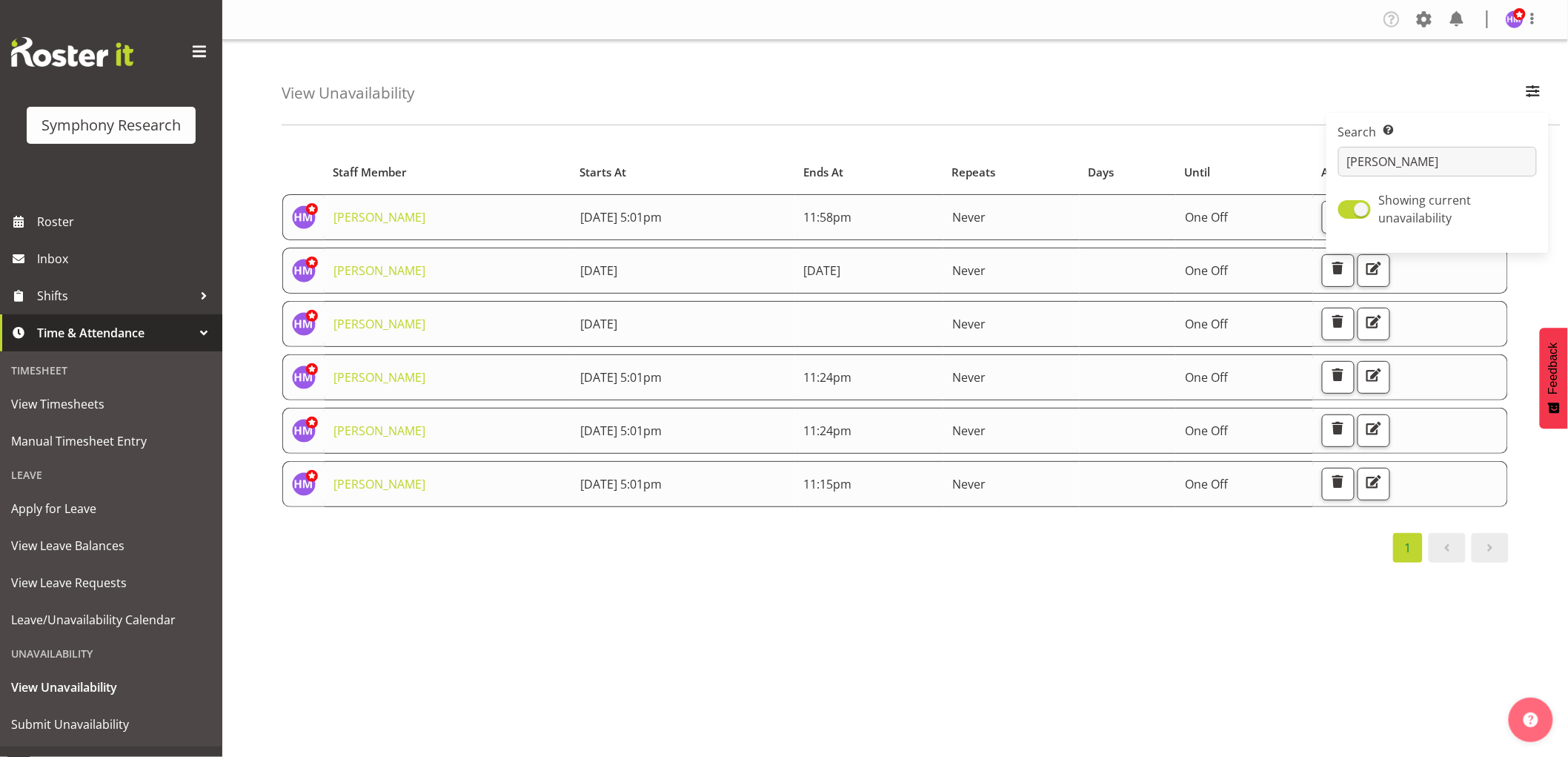
click at [530, 635] on div "Starts At Staff Member Starts At Ends At Repeats Days Until Actions Hitesh Maka…" at bounding box center [925, 433] width 1287 height 593
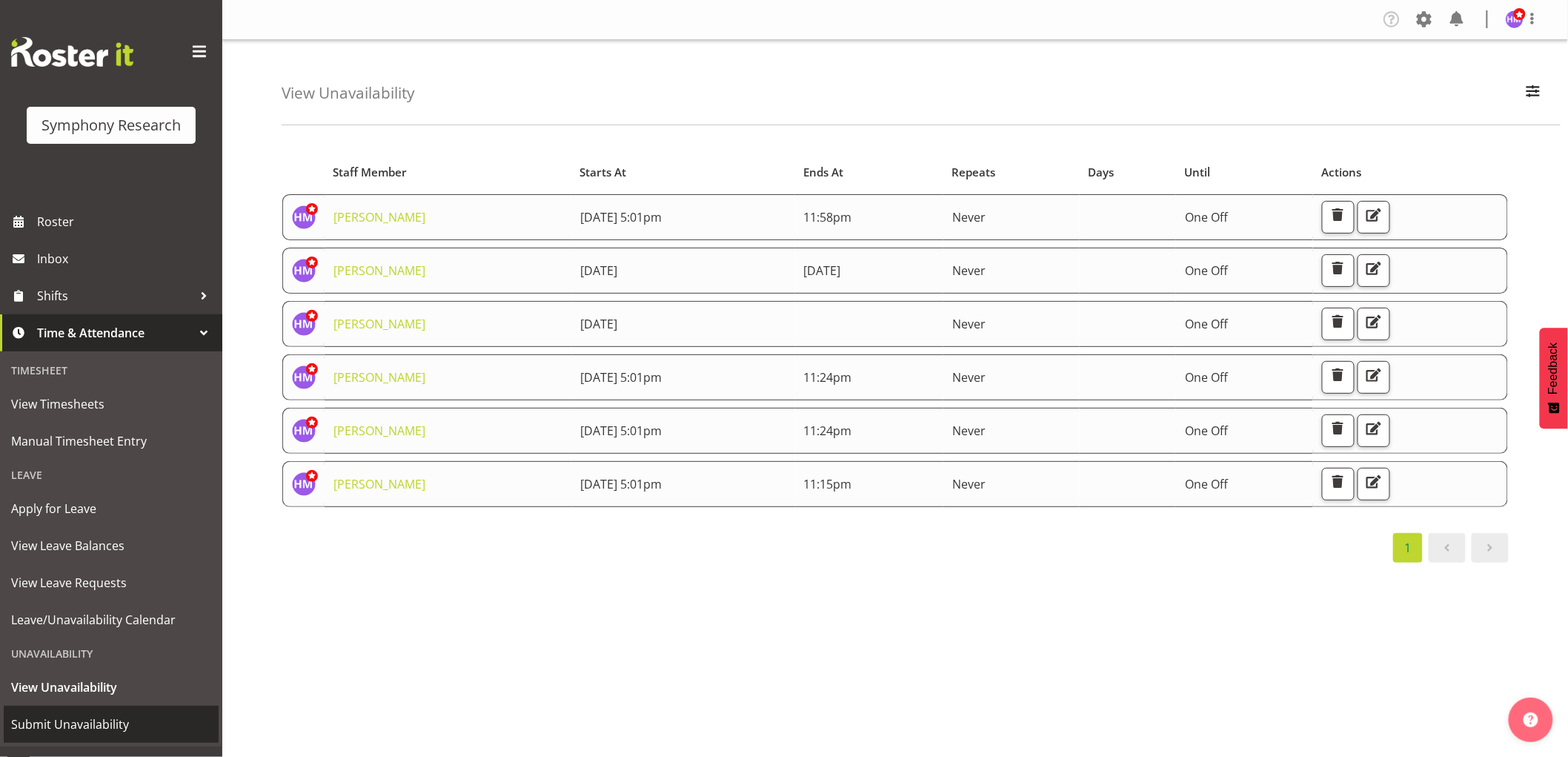
click at [83, 719] on span "Submit Unavailability" at bounding box center [111, 723] width 200 height 22
